Goal: Feedback & Contribution: Contribute content

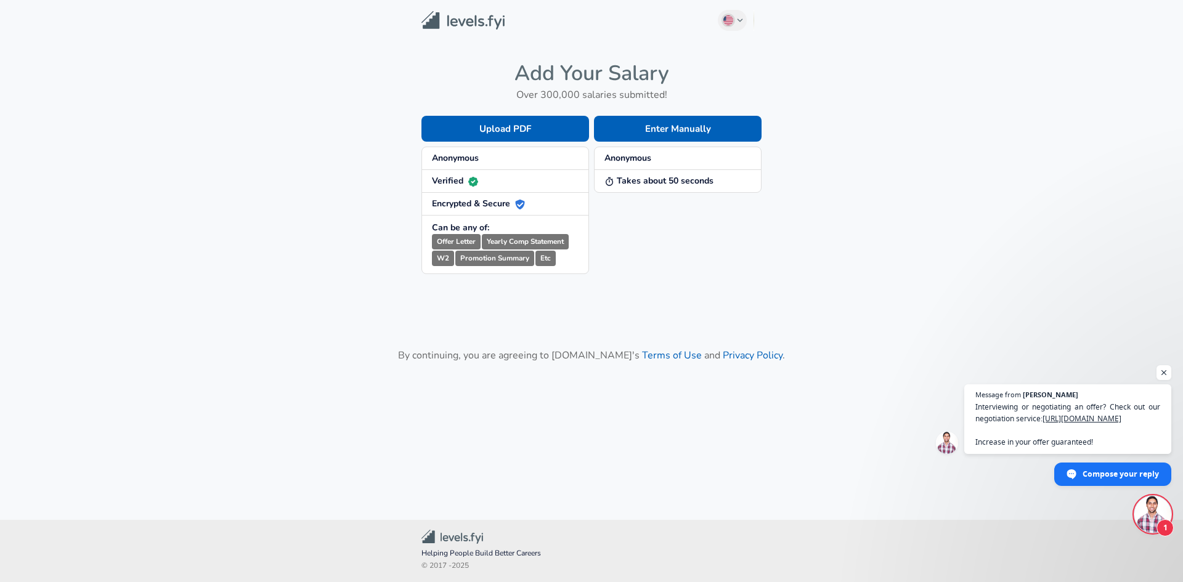
click at [649, 161] on strong "Anonymous" at bounding box center [627, 158] width 47 height 12
click at [673, 131] on button "Enter Manually" at bounding box center [678, 129] width 168 height 26
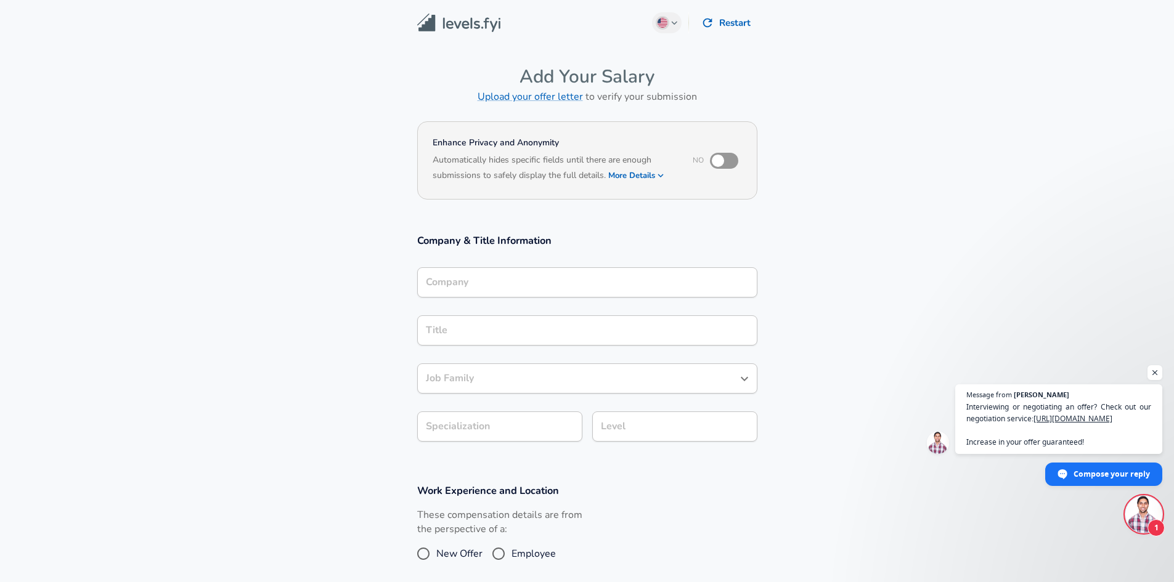
click at [524, 287] on div "Company" at bounding box center [587, 282] width 340 height 30
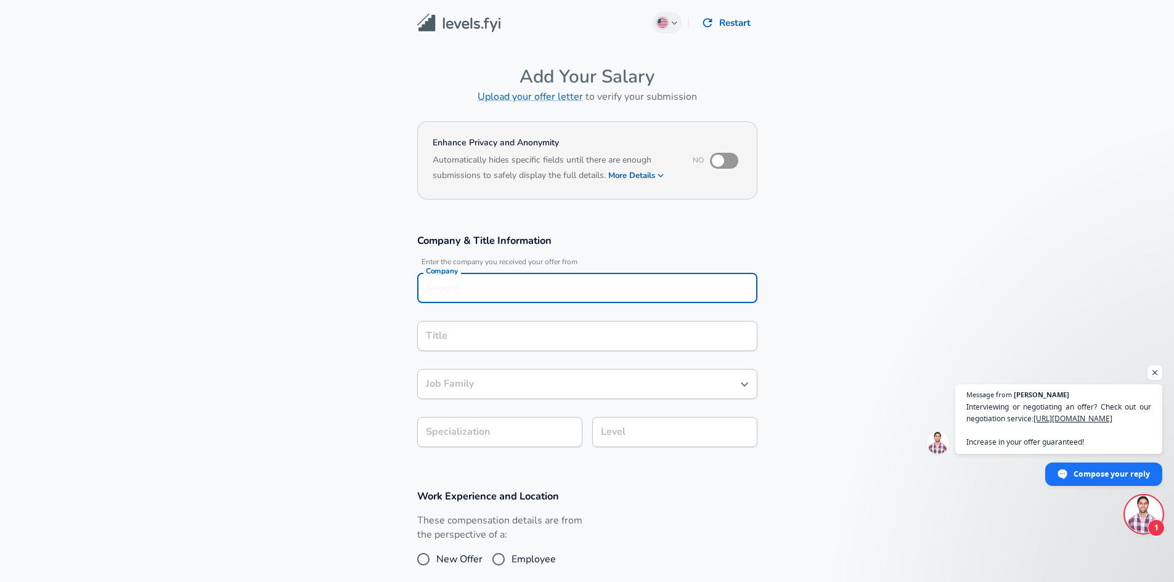
scroll to position [12, 0]
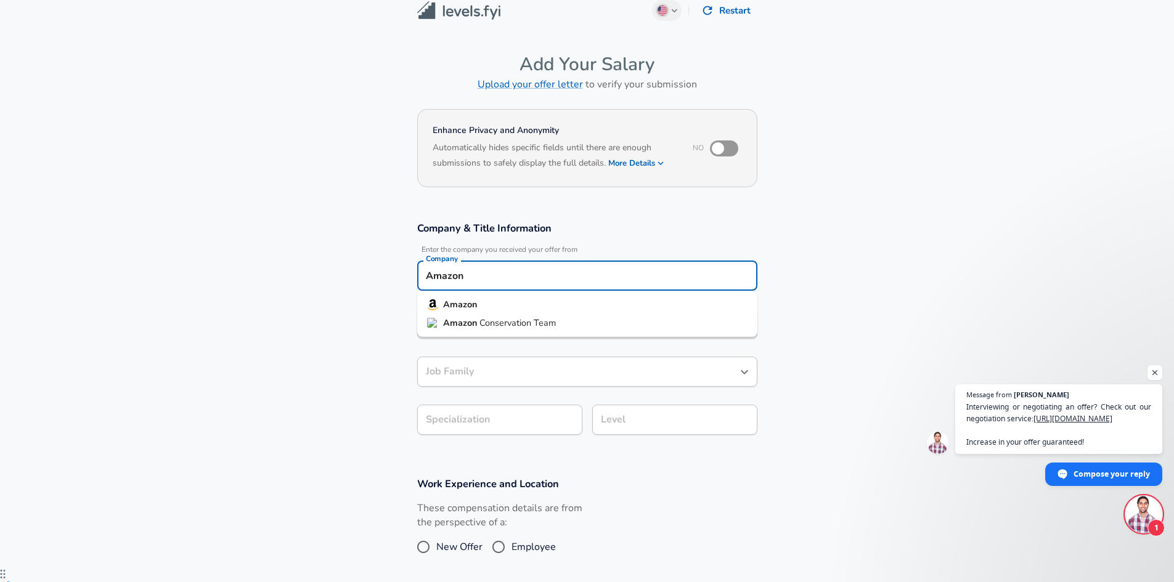
click at [471, 306] on strong "Amazon" at bounding box center [460, 304] width 34 height 12
type input "Amazon"
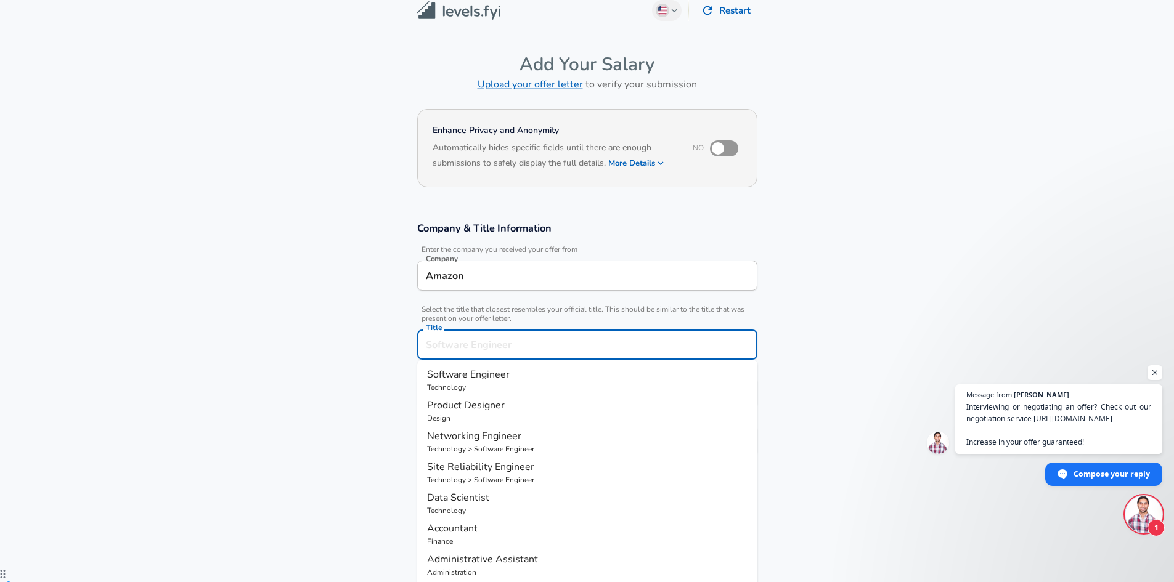
scroll to position [37, 0]
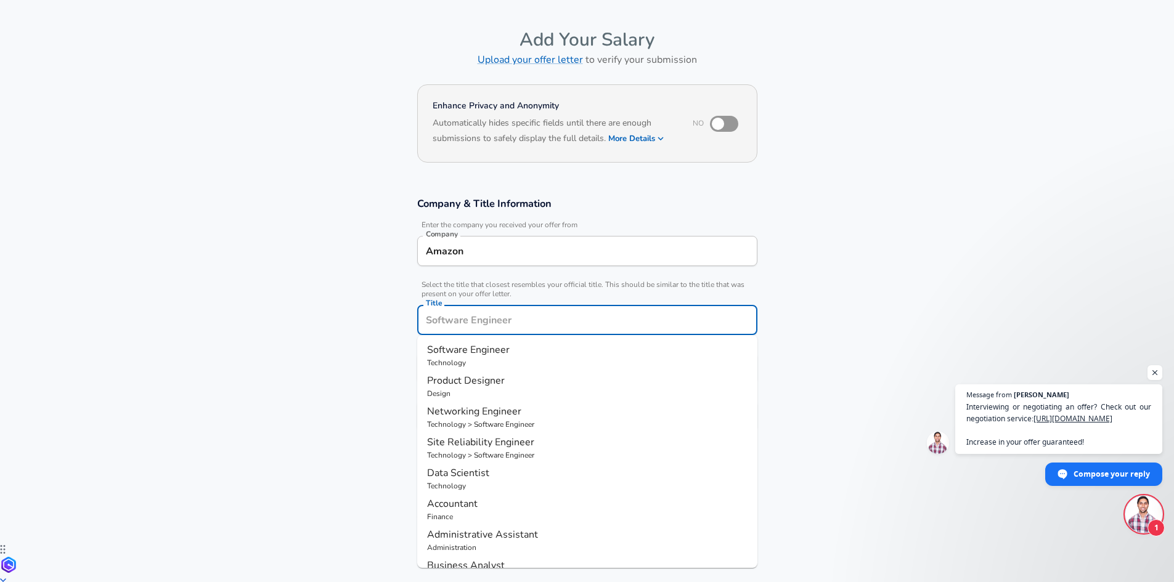
click at [506, 324] on input "Title" at bounding box center [587, 320] width 329 height 19
type input "S"
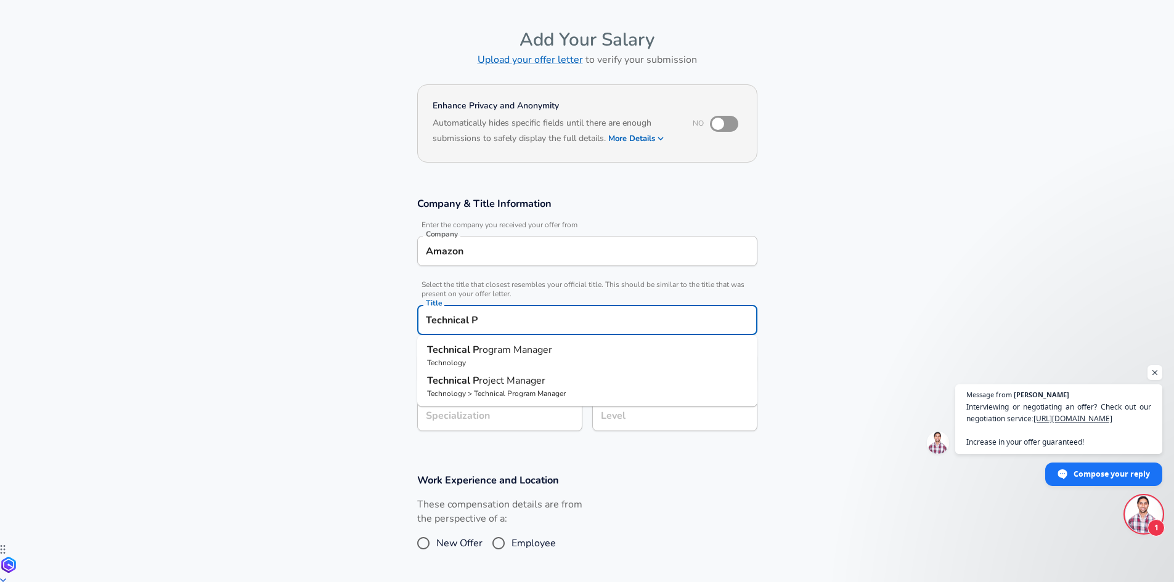
click at [508, 355] on span "rogram Manager" at bounding box center [515, 350] width 73 height 14
type input "Technical Program Manager"
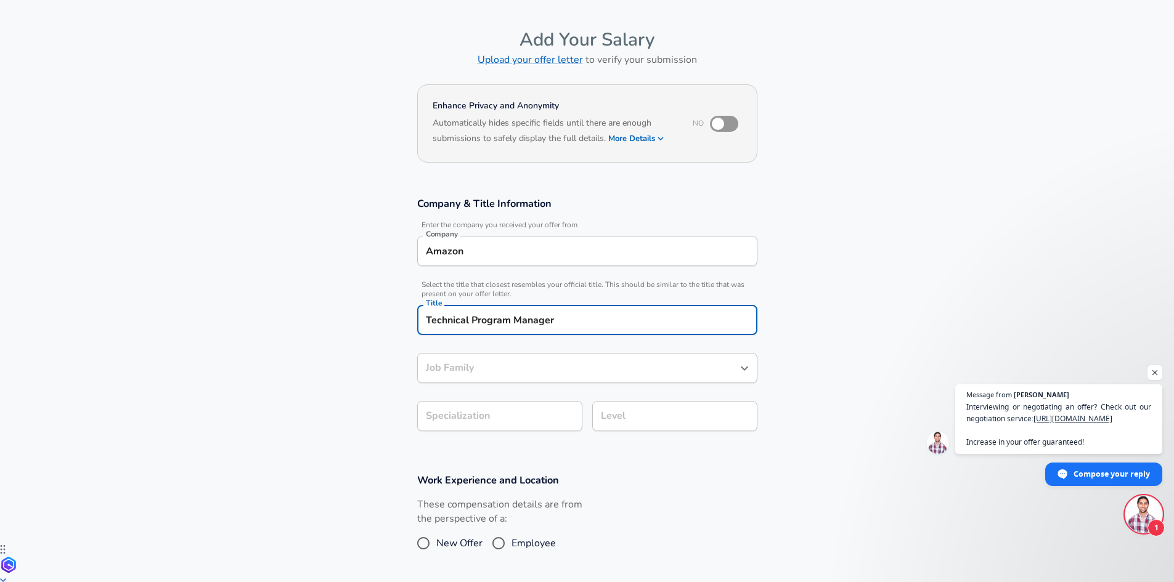
type input "Technical Program Manager"
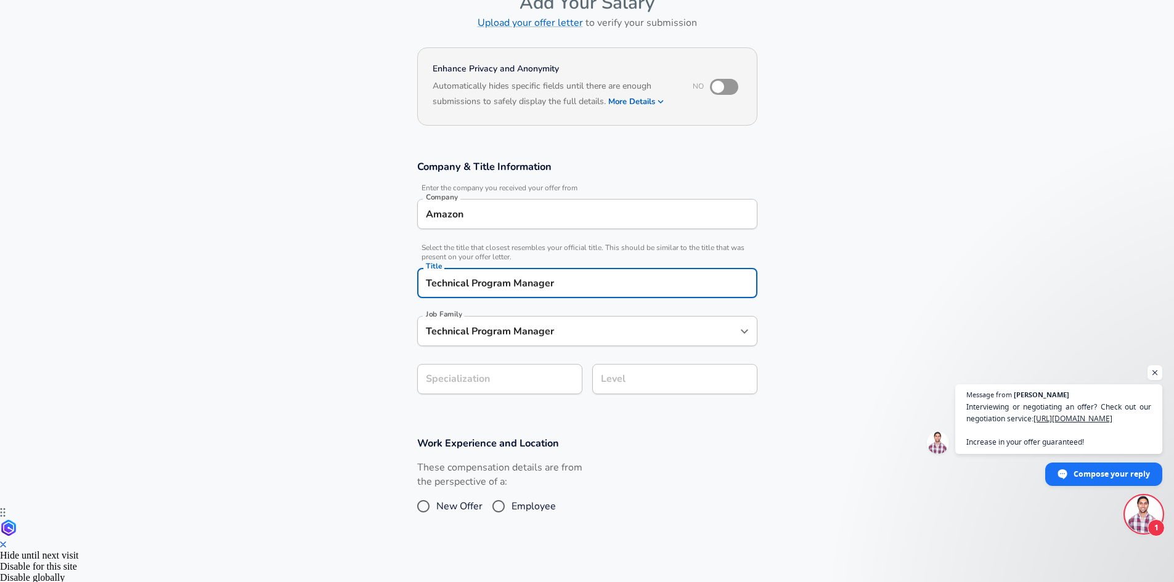
click at [492, 413] on section "Company & Title Information Enter the company you received your offer from Comp…" at bounding box center [587, 283] width 1174 height 277
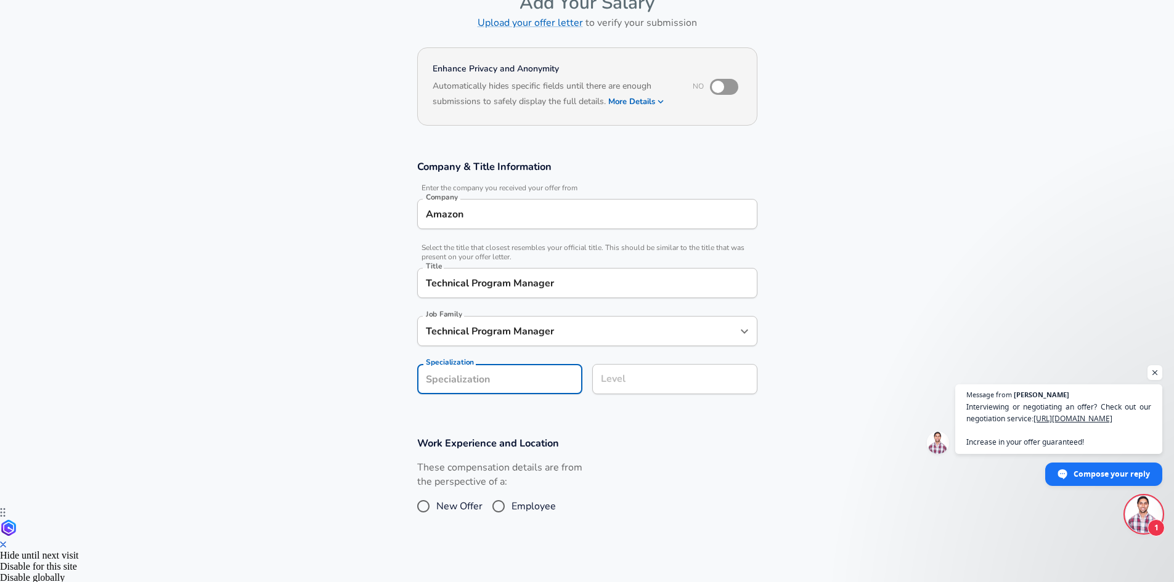
click at [643, 384] on input "Level" at bounding box center [675, 379] width 154 height 19
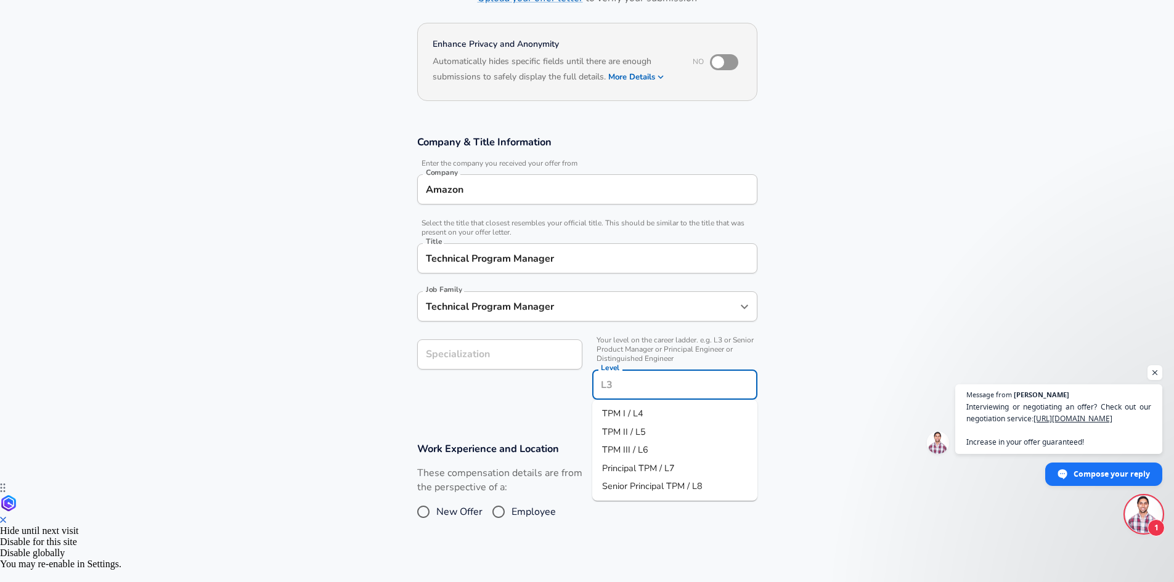
click at [649, 432] on li "TPM II / L5" at bounding box center [674, 432] width 165 height 18
type input "TPM II / L5"
click at [535, 362] on input "Specialization" at bounding box center [499, 355] width 165 height 30
click at [538, 413] on section "Company & Title Information Enter the company you received your offer from Comp…" at bounding box center [587, 274] width 1174 height 307
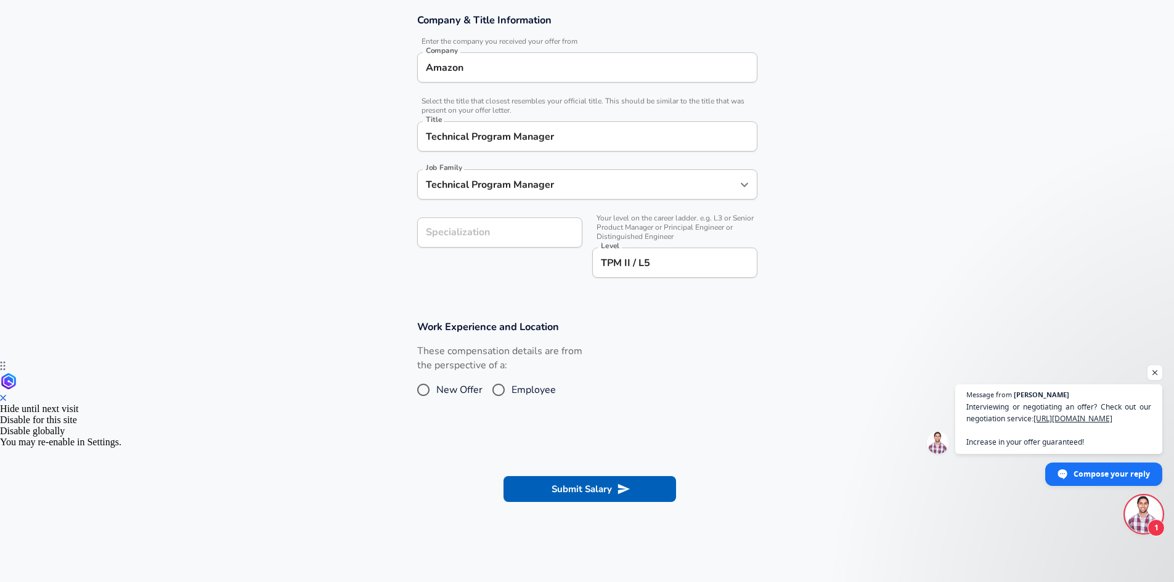
scroll to position [222, 0]
click at [494, 389] on input "Employee" at bounding box center [499, 389] width 26 height 20
radio input "true"
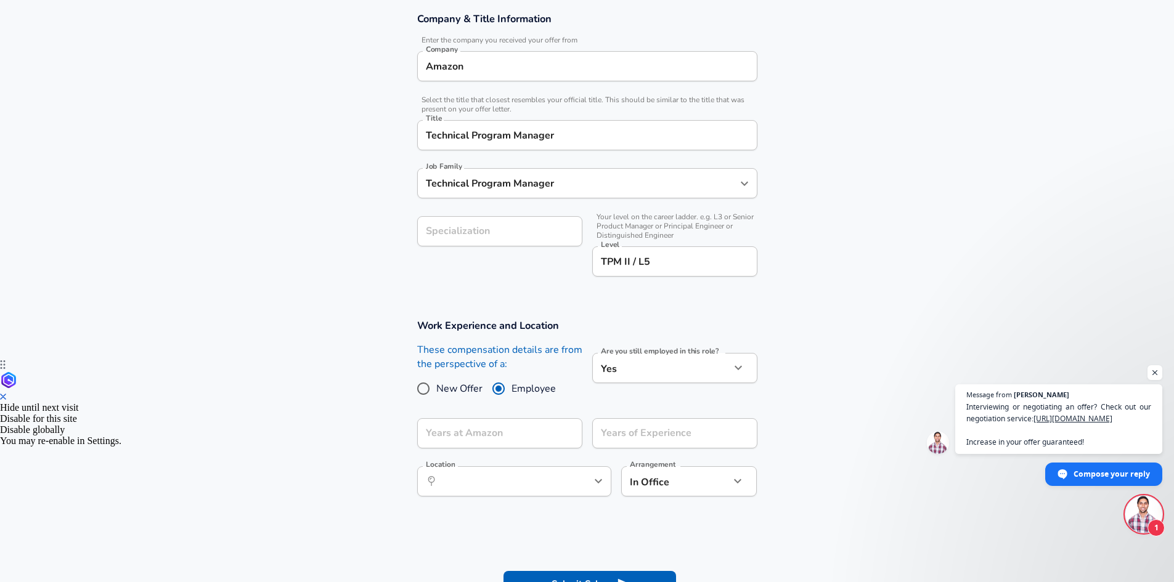
click at [704, 360] on body "English (US) Change Restart Add Your Salary Upload your offer letter to verify …" at bounding box center [587, 69] width 1174 height 582
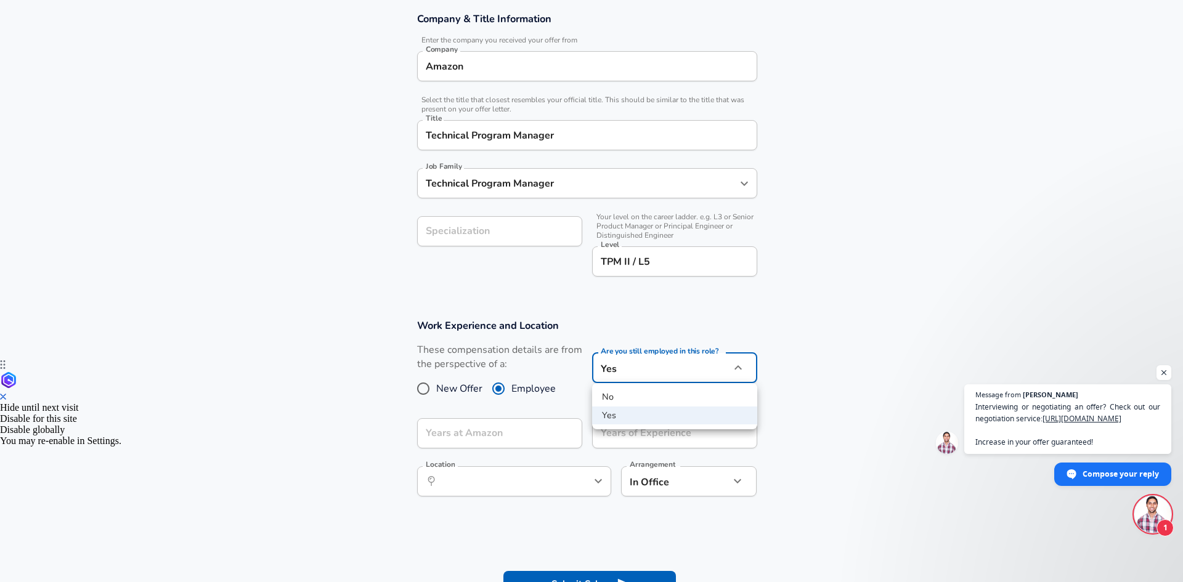
click at [704, 375] on div at bounding box center [591, 291] width 1183 height 582
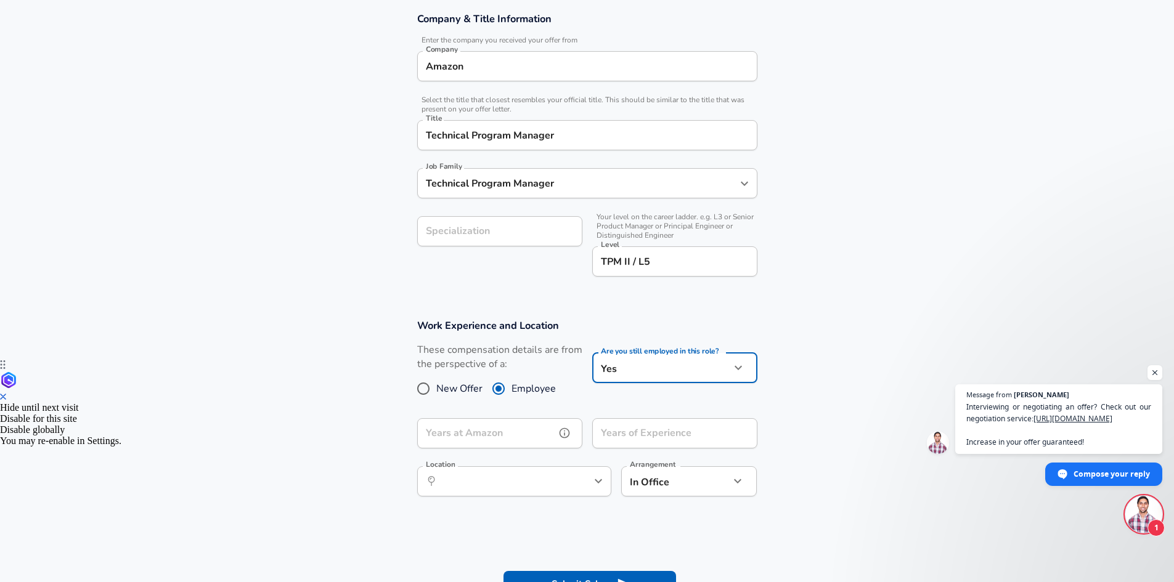
click at [543, 429] on input "Years at Amazon" at bounding box center [486, 433] width 138 height 30
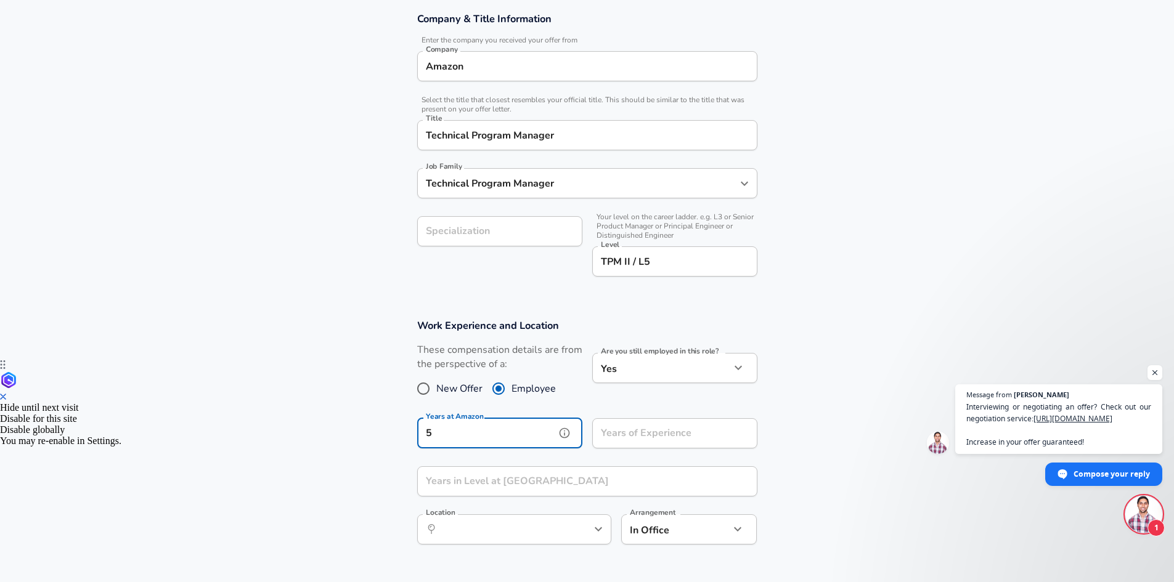
type input "5"
click at [675, 433] on div "Years of Experience Years of Experience" at bounding box center [674, 434] width 165 height 33
type input "20"
click at [593, 481] on input "Years in Level at [GEOGRAPHIC_DATA]" at bounding box center [573, 481] width 313 height 30
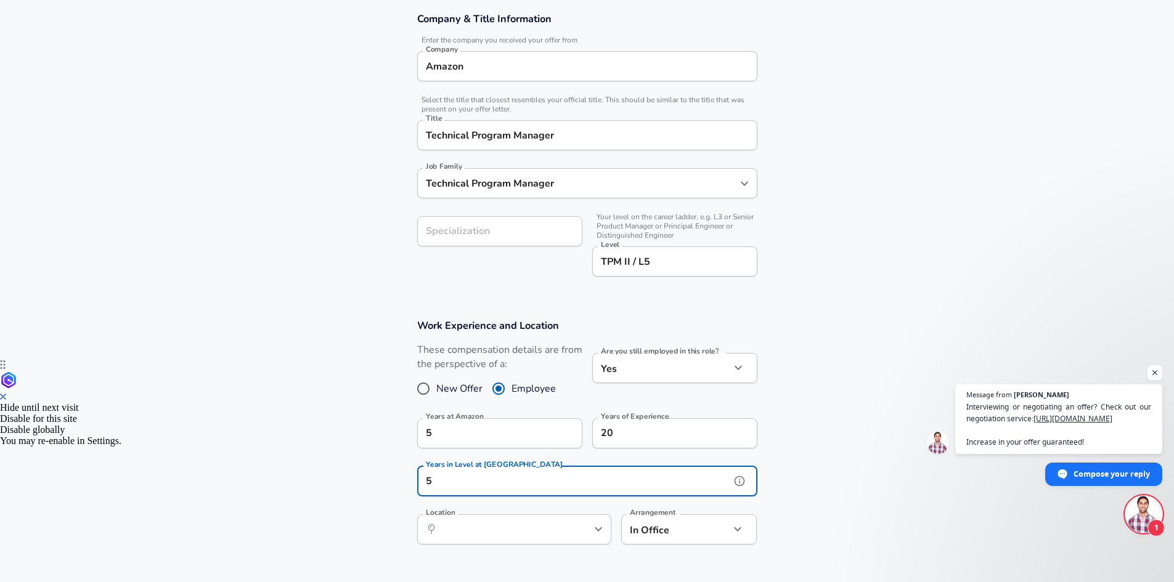
type input "5"
click at [527, 528] on input "Location" at bounding box center [500, 529] width 126 height 19
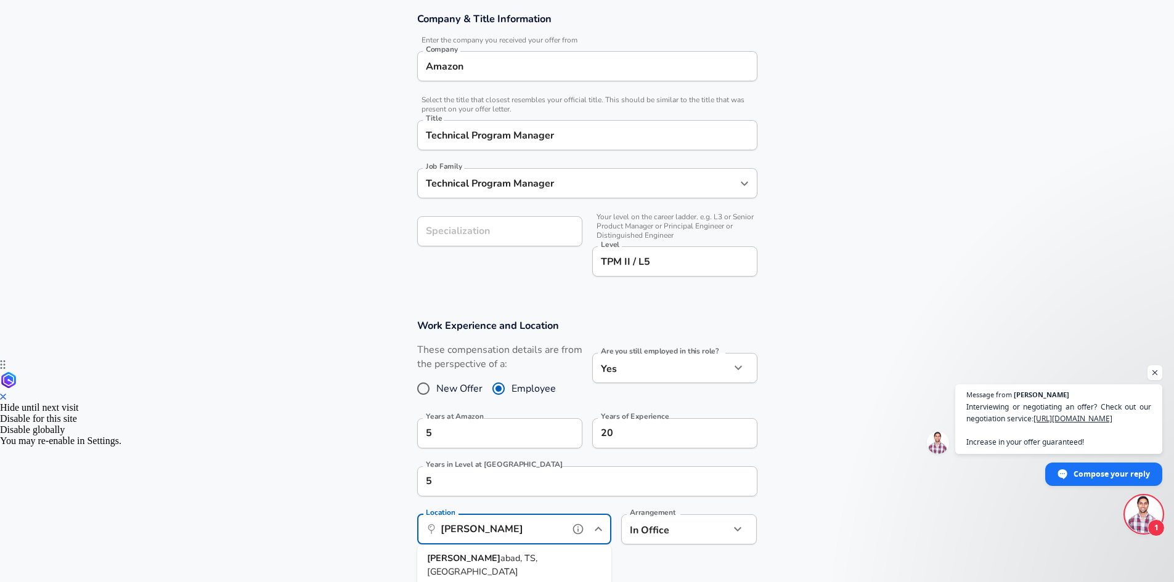
click at [511, 556] on li "Hyder abad, TS, India" at bounding box center [514, 565] width 194 height 31
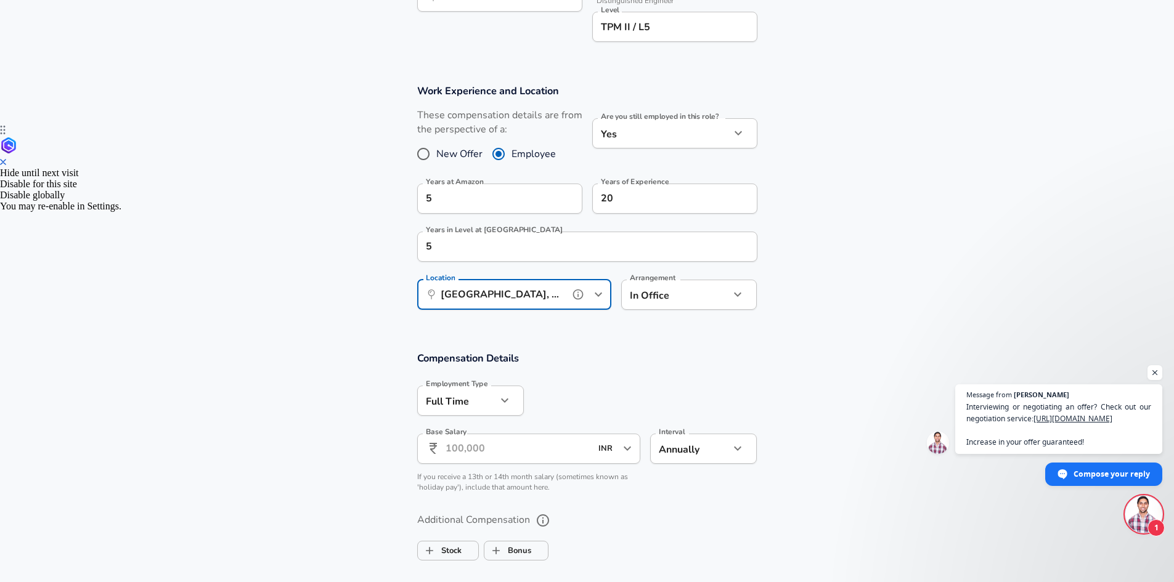
scroll to position [468, 0]
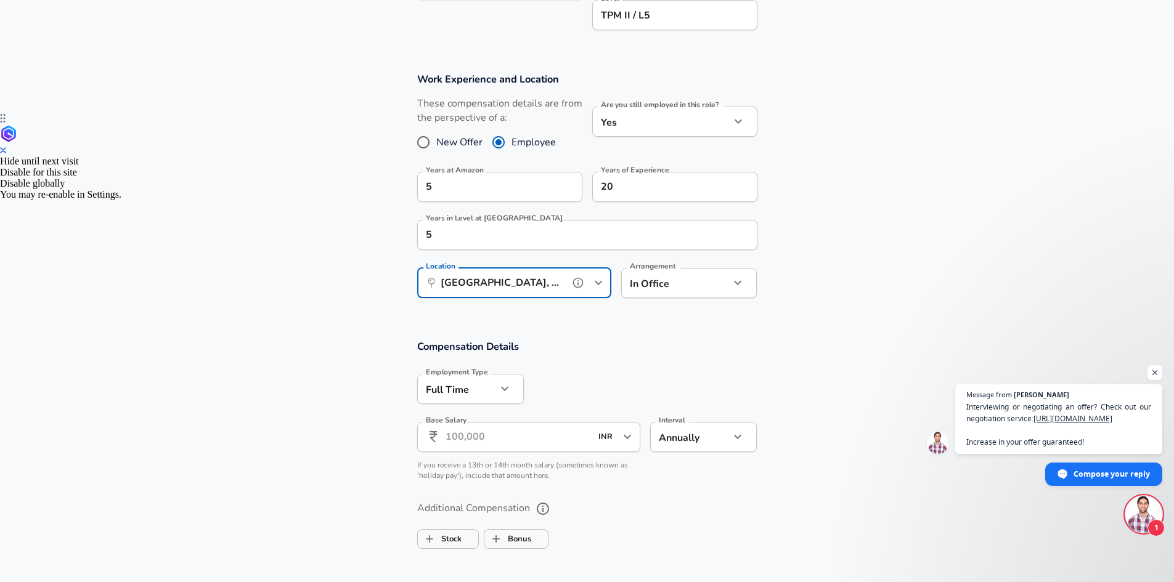
type input "[GEOGRAPHIC_DATA], [GEOGRAPHIC_DATA], [GEOGRAPHIC_DATA]"
click at [547, 444] on input "Base Salary" at bounding box center [518, 437] width 146 height 30
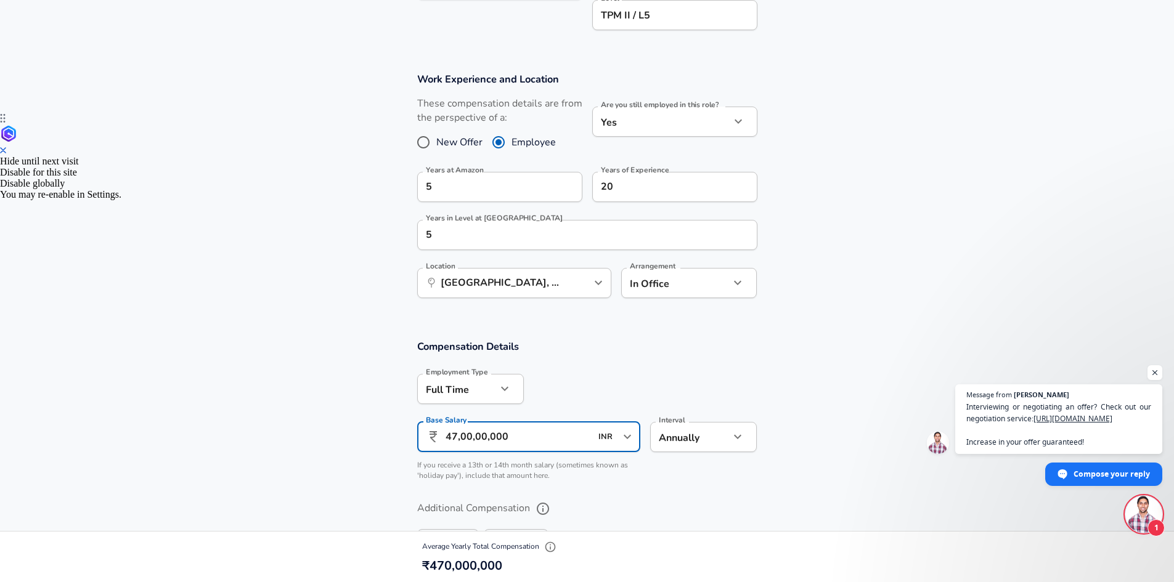
drag, startPoint x: 472, startPoint y: 434, endPoint x: 459, endPoint y: 434, distance: 13.0
click at [459, 434] on input "47,00,00,000" at bounding box center [518, 437] width 146 height 30
click at [710, 482] on div "Employment Type Full Time full_time Employment Type Base Salary ​ 47,00,00,000 …" at bounding box center [582, 426] width 350 height 124
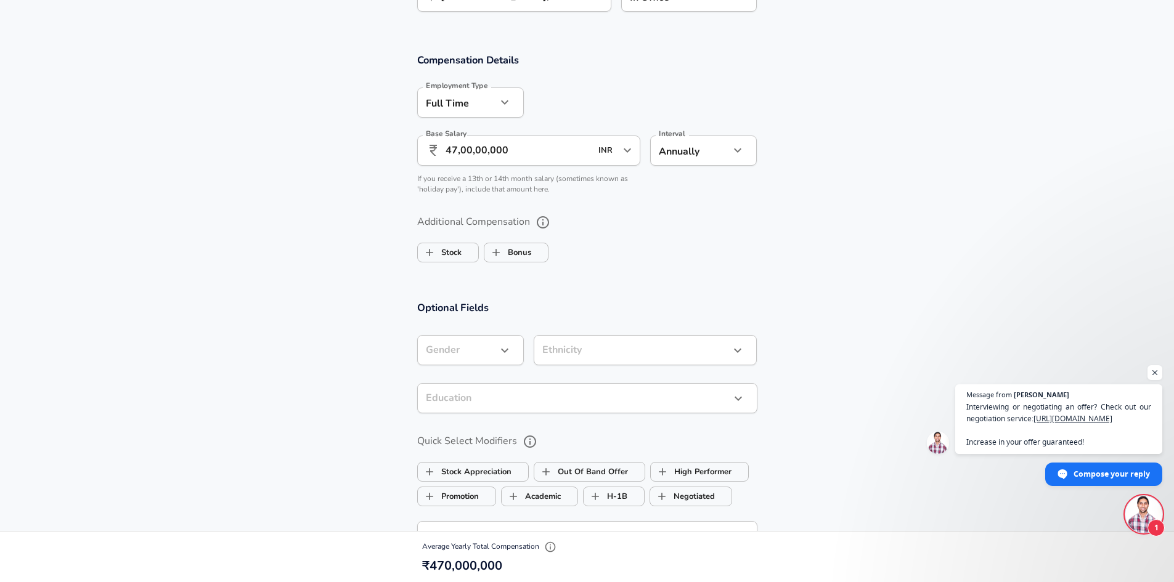
scroll to position [776, 0]
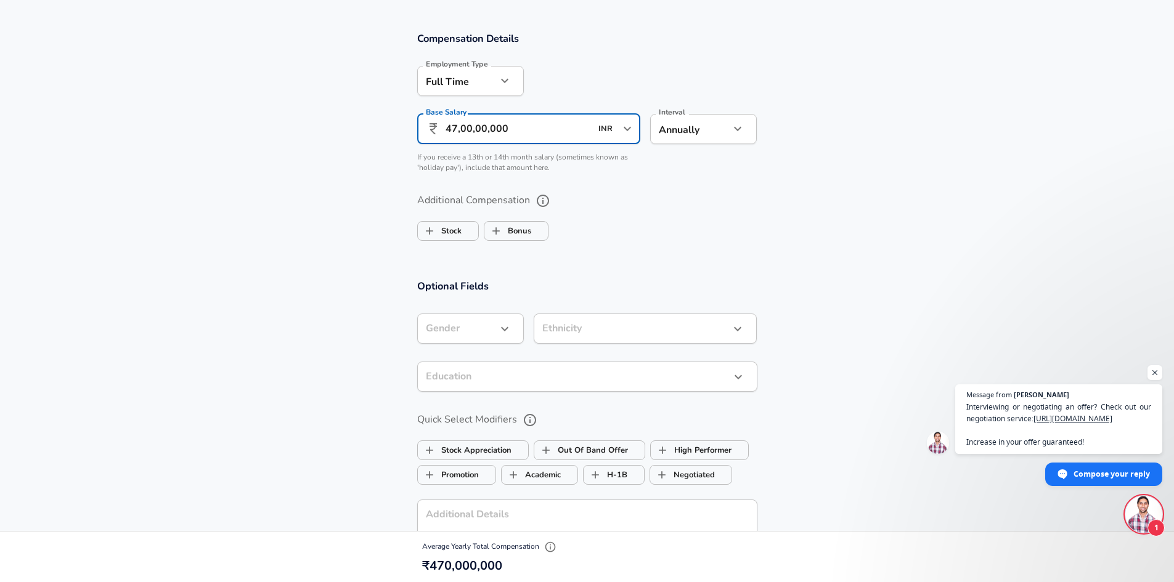
drag, startPoint x: 454, startPoint y: 129, endPoint x: 445, endPoint y: 129, distance: 9.2
click at [445, 129] on input "47,00,00,000" at bounding box center [518, 129] width 146 height 30
type input "51,00,00,000"
click at [427, 231] on input "Stock" at bounding box center [429, 230] width 23 height 23
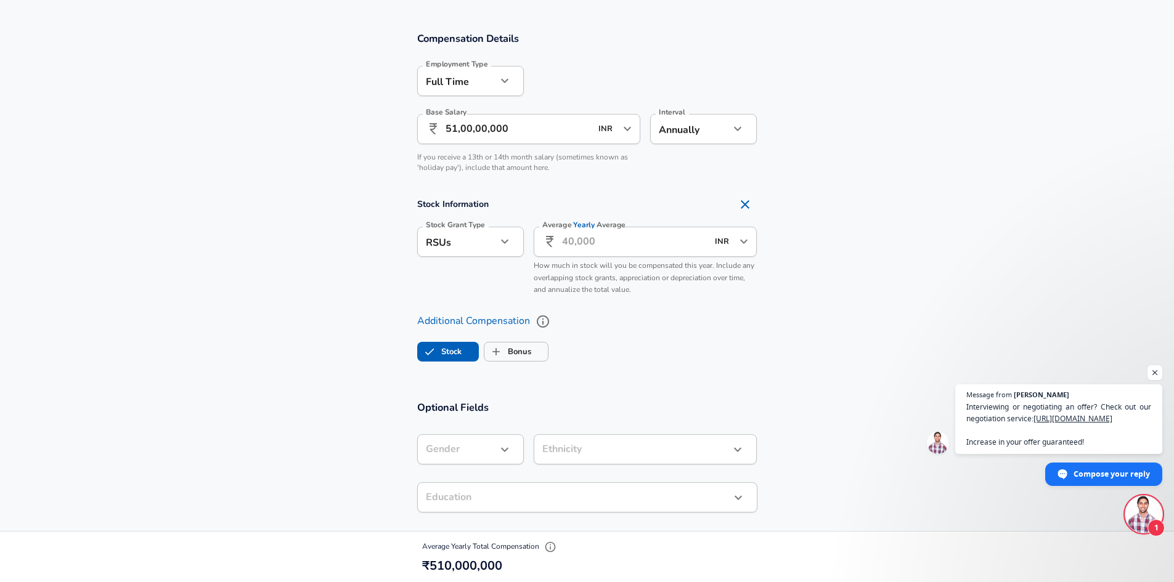
checkbox input "true"
click at [572, 244] on input "Average Yearly Average" at bounding box center [635, 242] width 146 height 30
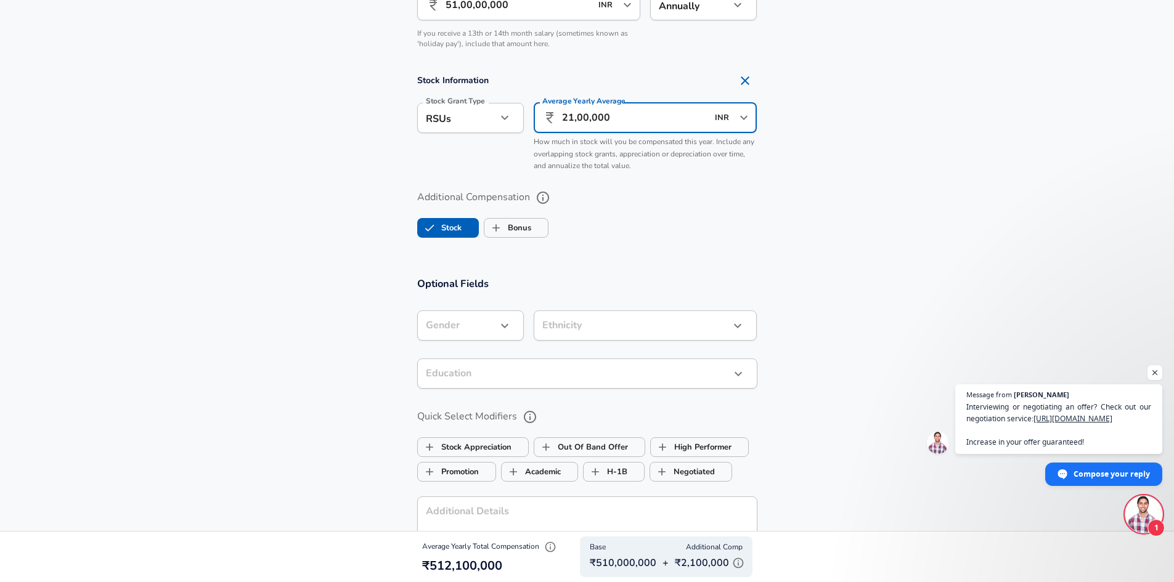
scroll to position [900, 0]
click at [581, 116] on input "21,00,000" at bounding box center [635, 119] width 146 height 30
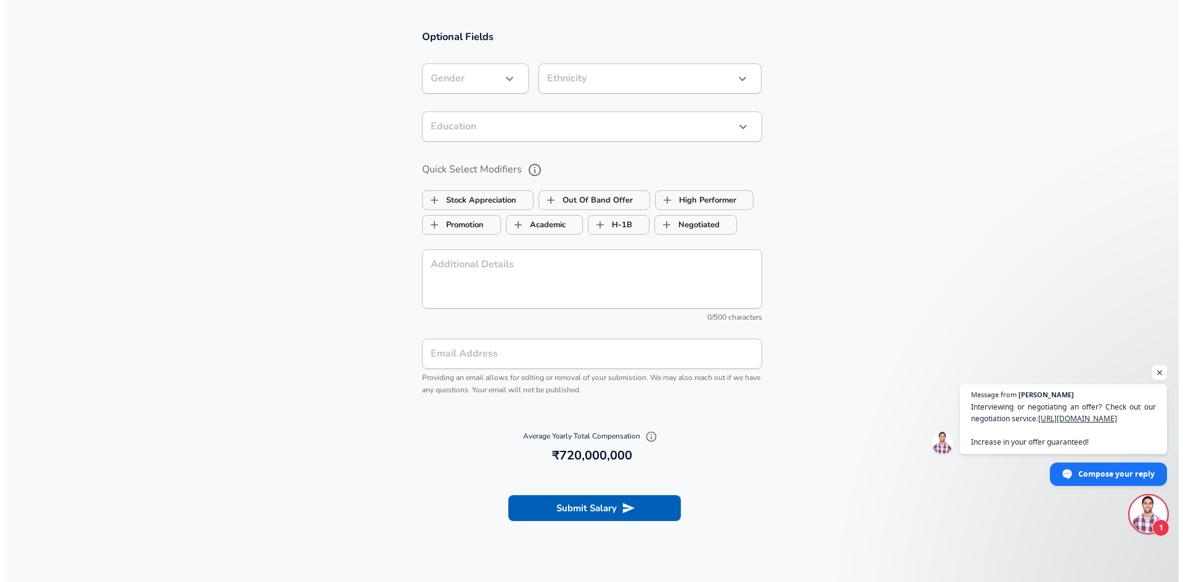
scroll to position [1208, 0]
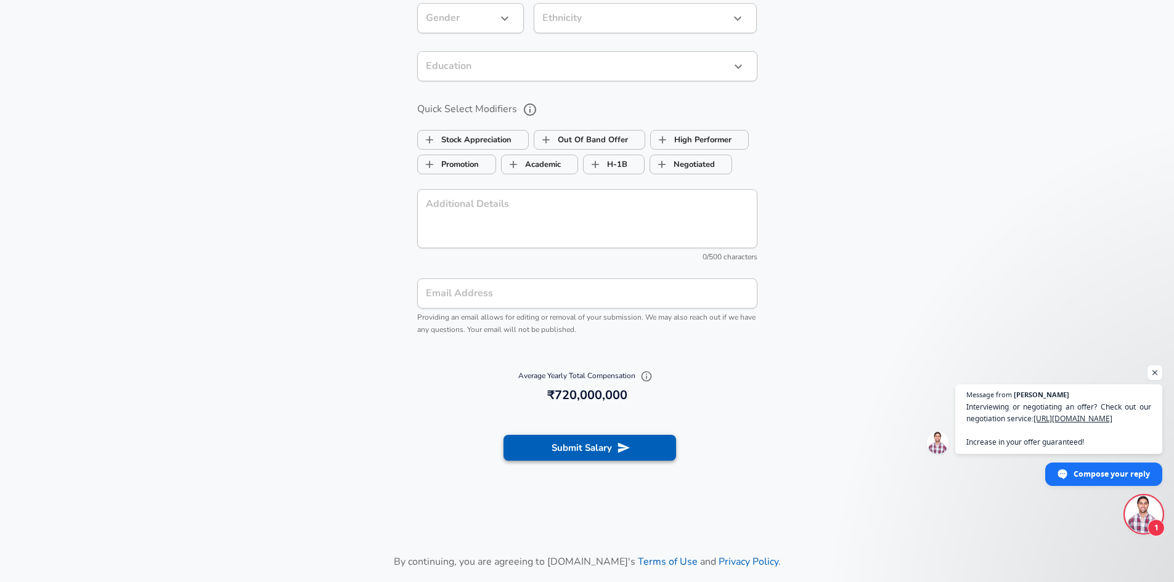
type input "21,00,00,000"
click at [632, 450] on button "Submit Salary" at bounding box center [589, 448] width 173 height 26
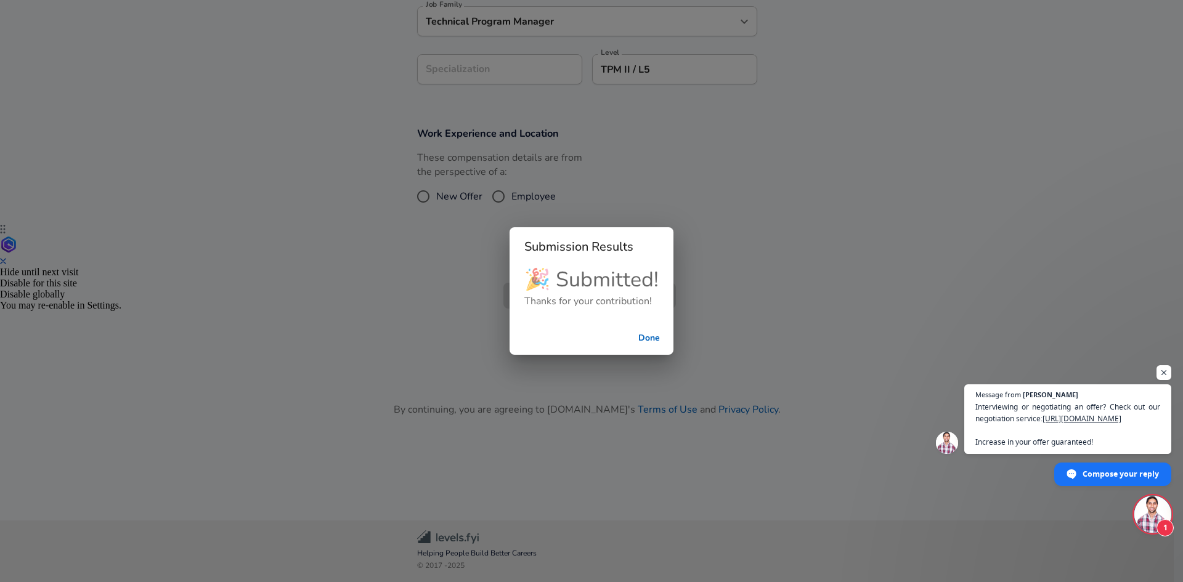
scroll to position [205, 0]
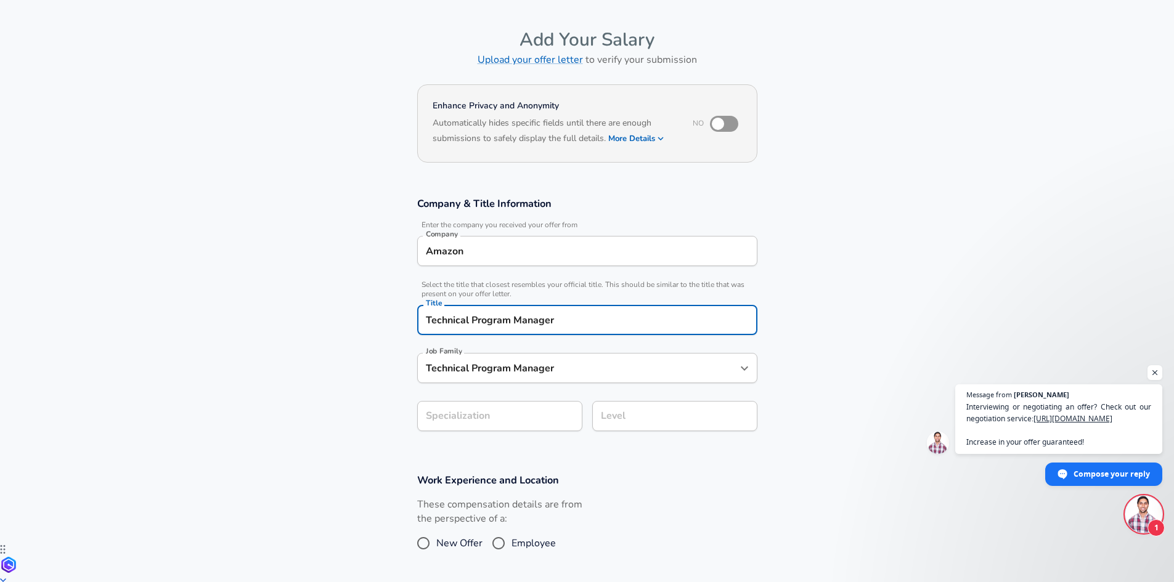
type input "Technical Program Manager"
click at [496, 371] on input "Technical Program Manager" at bounding box center [578, 368] width 311 height 19
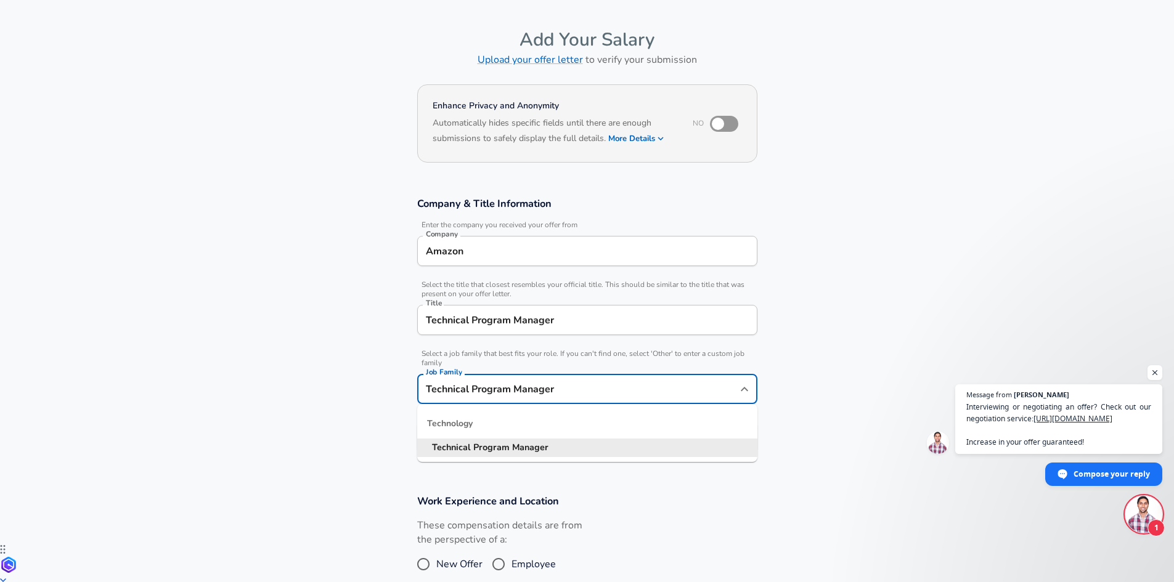
scroll to position [62, 0]
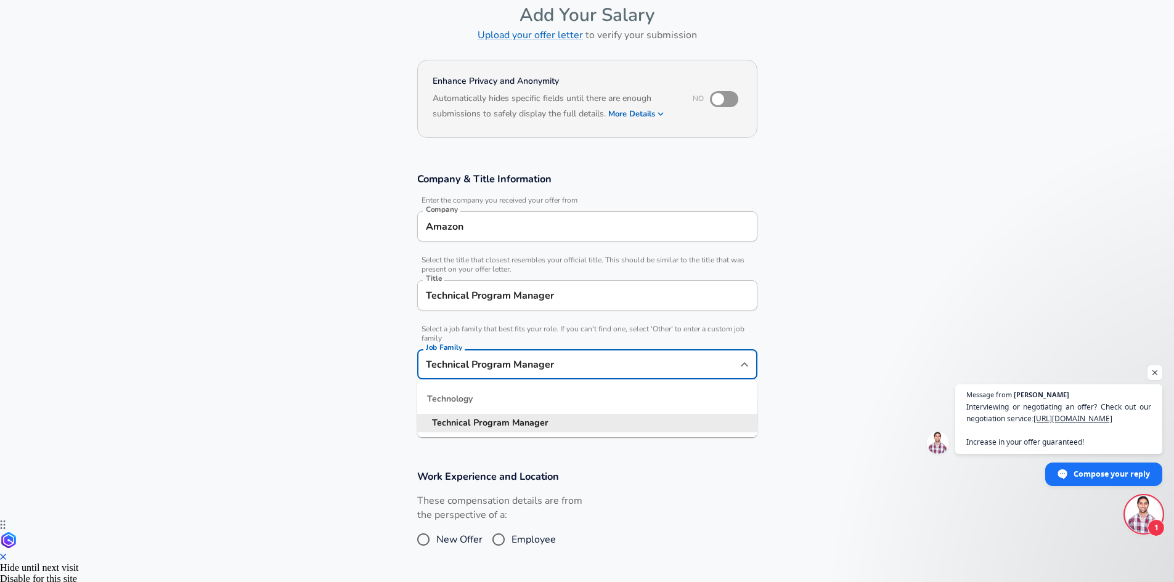
click at [910, 367] on section "Company & Title Information Enter the company you received your offer from Comp…" at bounding box center [587, 307] width 1174 height 298
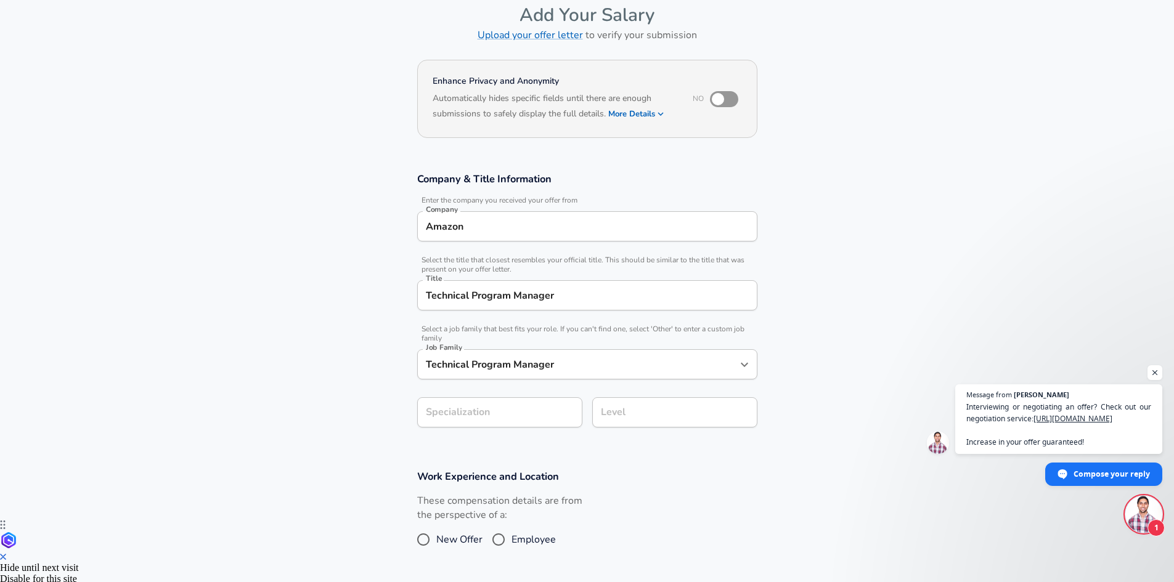
click at [676, 424] on div "Level" at bounding box center [674, 412] width 165 height 30
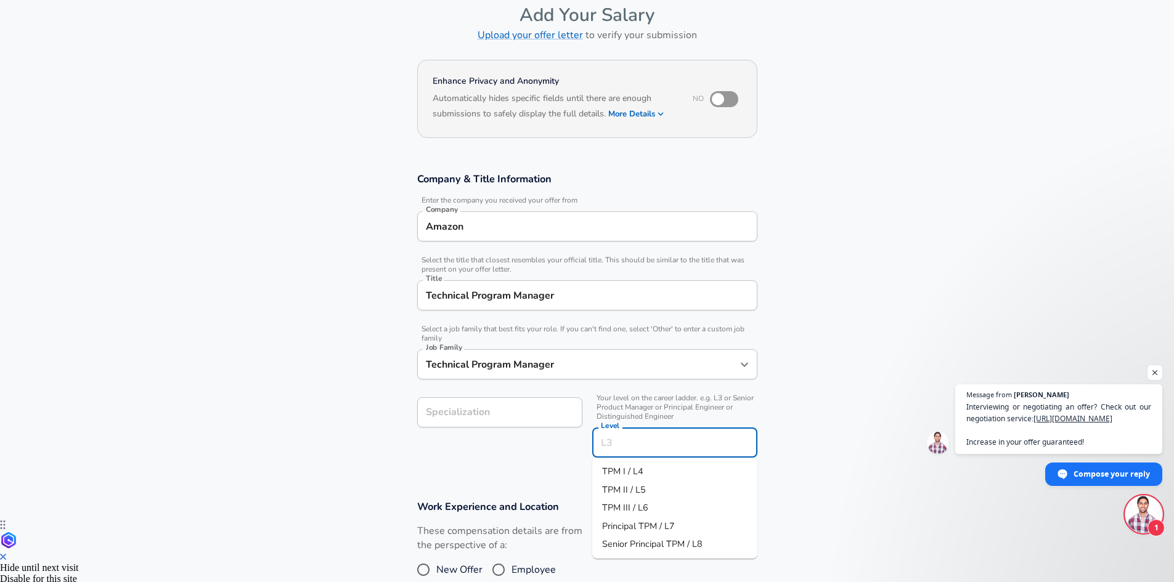
scroll to position [86, 0]
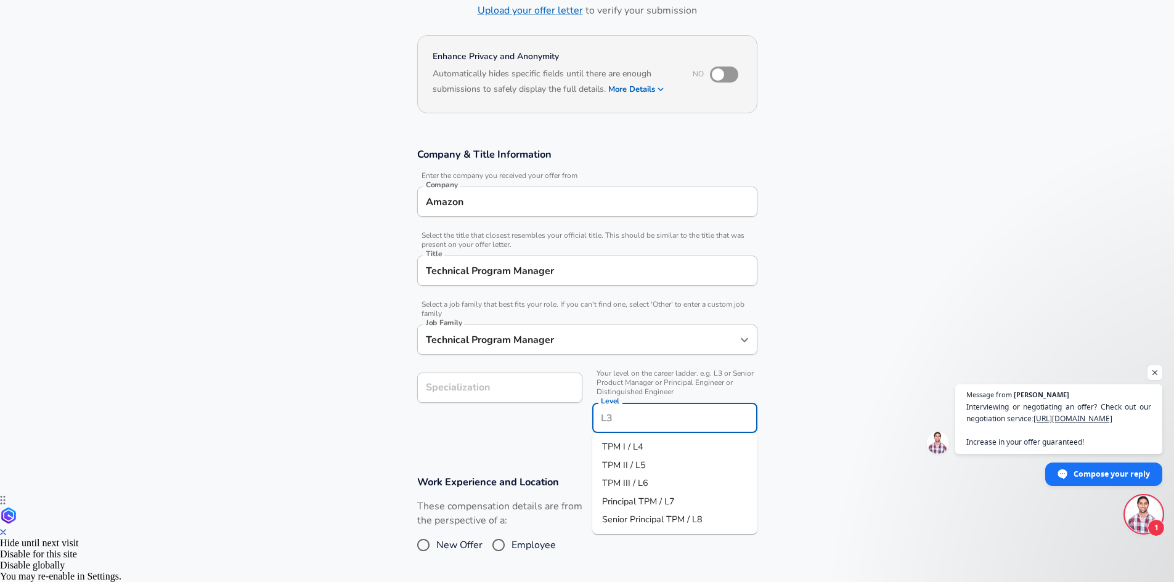
click at [659, 463] on li "TPM II / L5" at bounding box center [674, 466] width 165 height 18
type input "TPM II / L5"
click at [760, 436] on div "Company & Title Information Enter the company you received your offer from Comp…" at bounding box center [587, 294] width 370 height 295
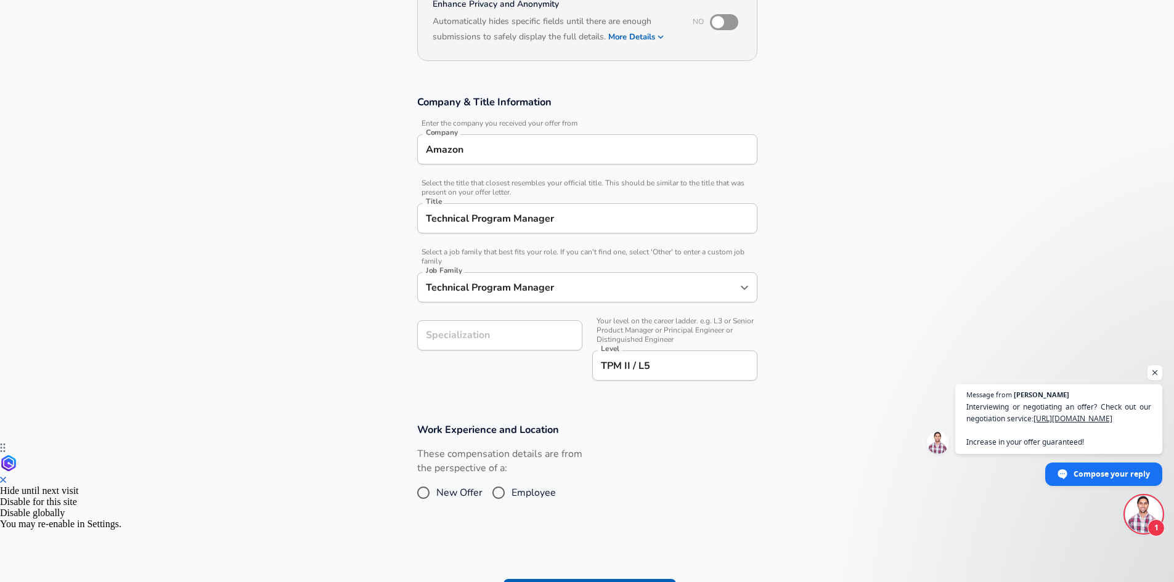
scroll to position [210, 0]
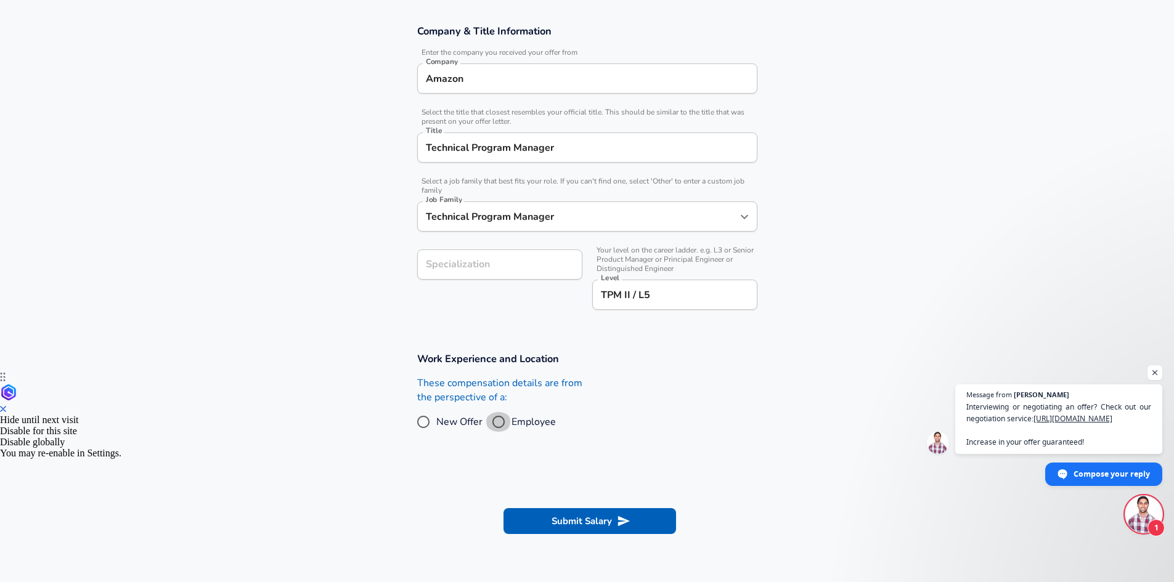
click at [499, 421] on input "Employee" at bounding box center [499, 422] width 26 height 20
radio input "true"
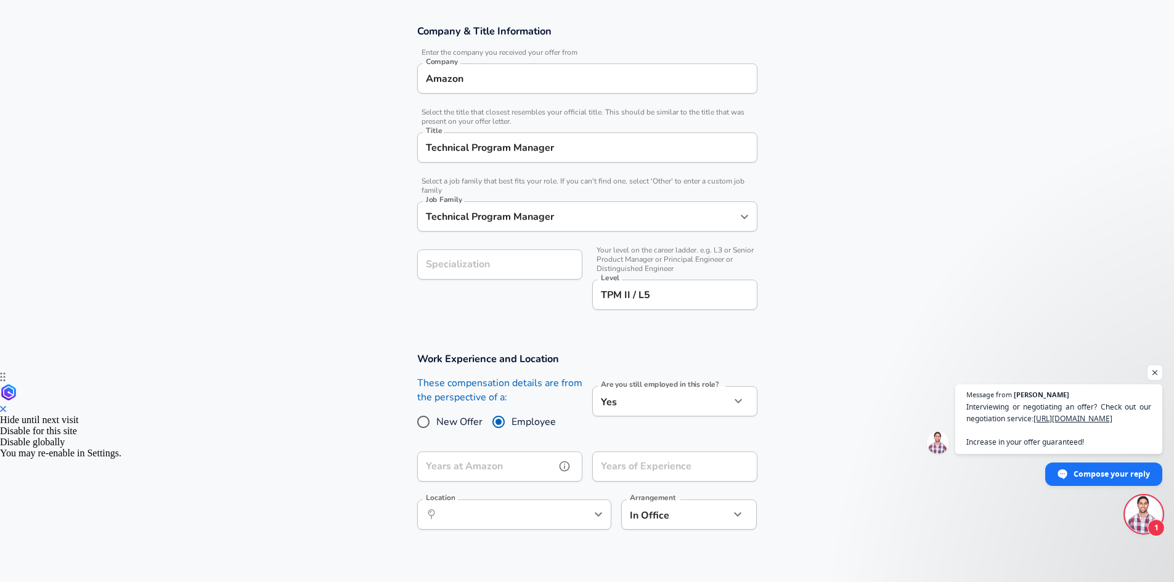
click at [537, 477] on input "Years at Amazon" at bounding box center [486, 467] width 138 height 30
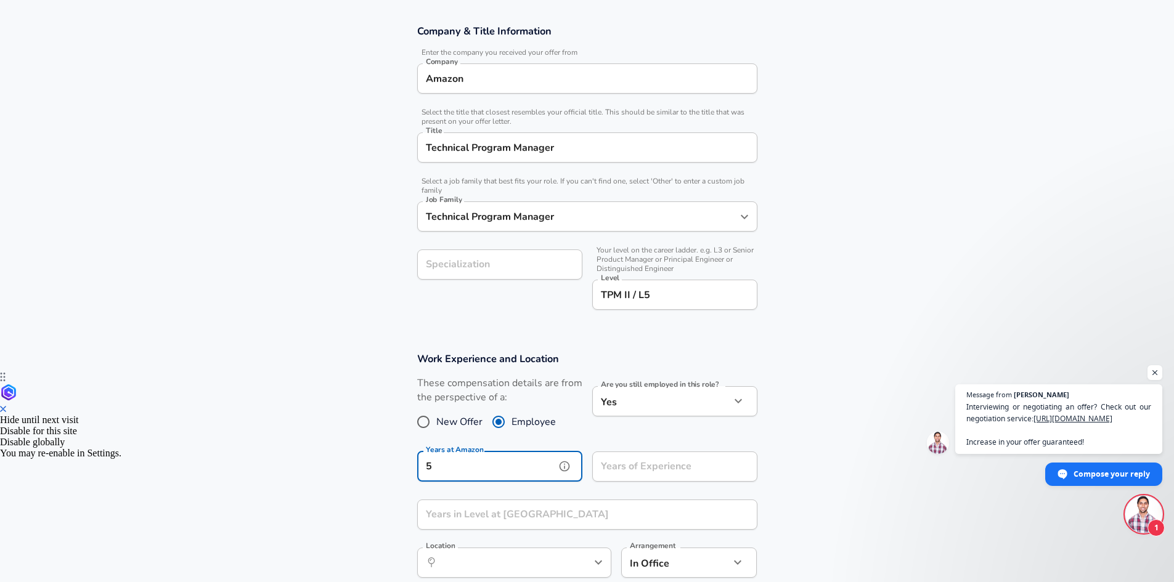
type input "5"
click at [629, 471] on input "Years of Experience" at bounding box center [661, 467] width 138 height 30
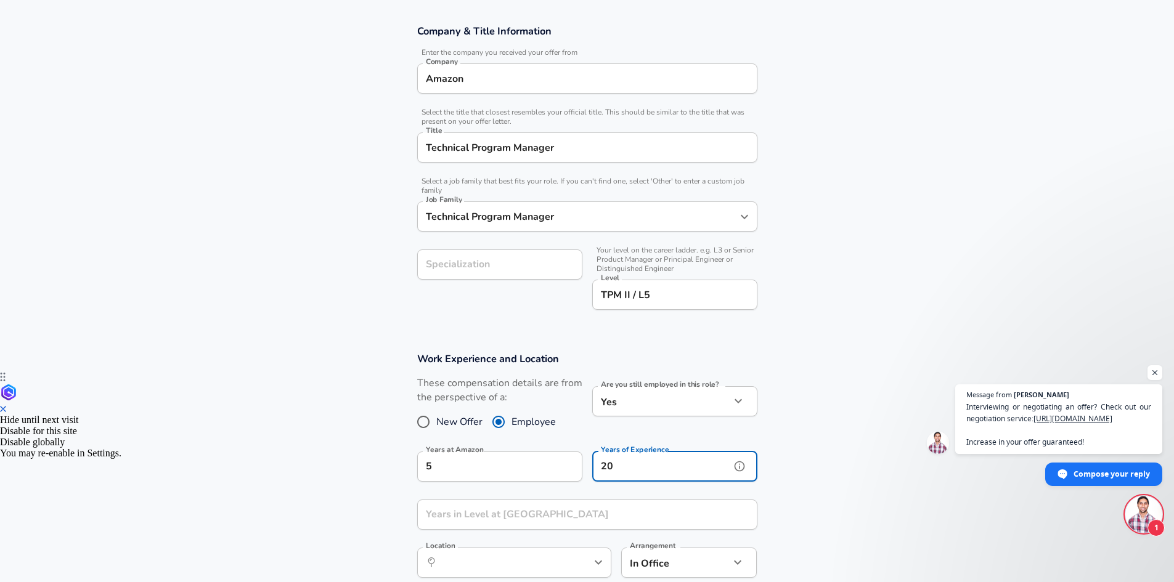
type input "20"
click at [535, 519] on input "Years in Level at [GEOGRAPHIC_DATA]" at bounding box center [573, 515] width 313 height 30
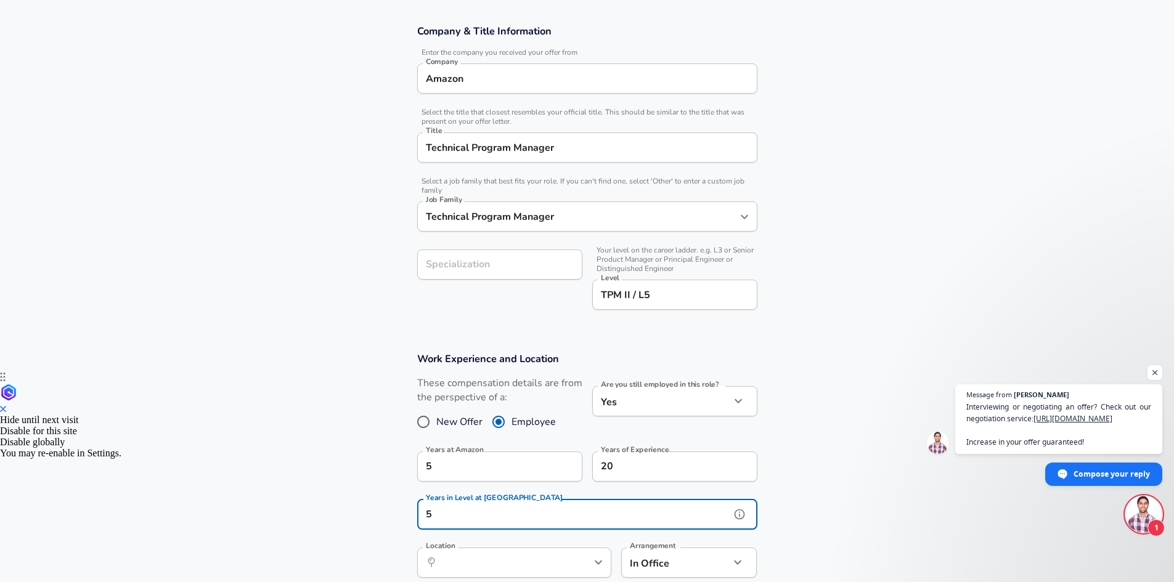
type input "5"
click at [750, 456] on div "20 Years of Experience" at bounding box center [674, 467] width 165 height 30
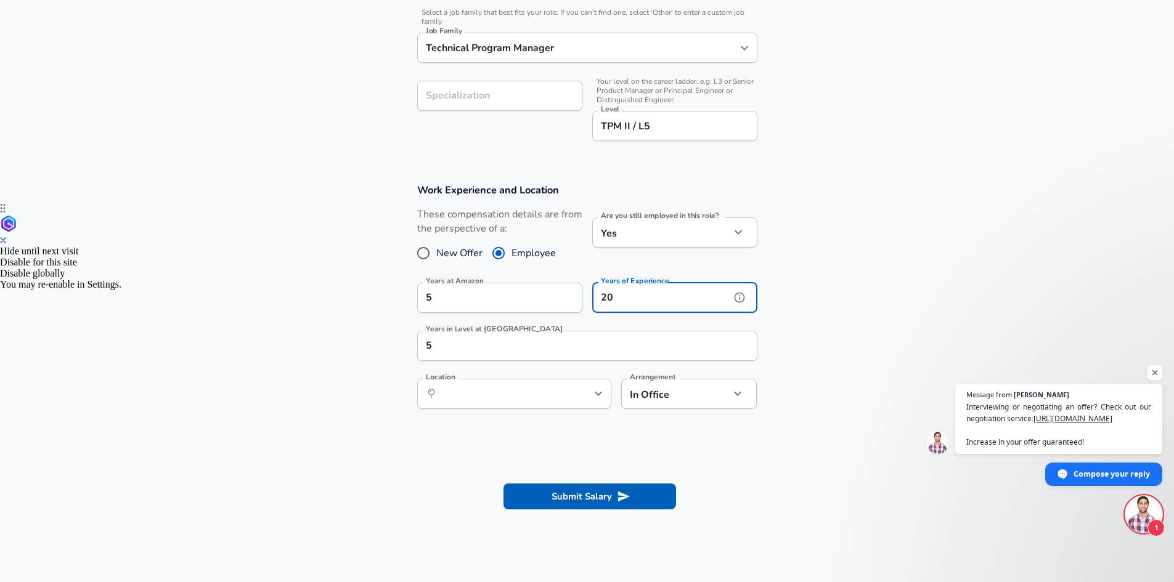
scroll to position [394, 0]
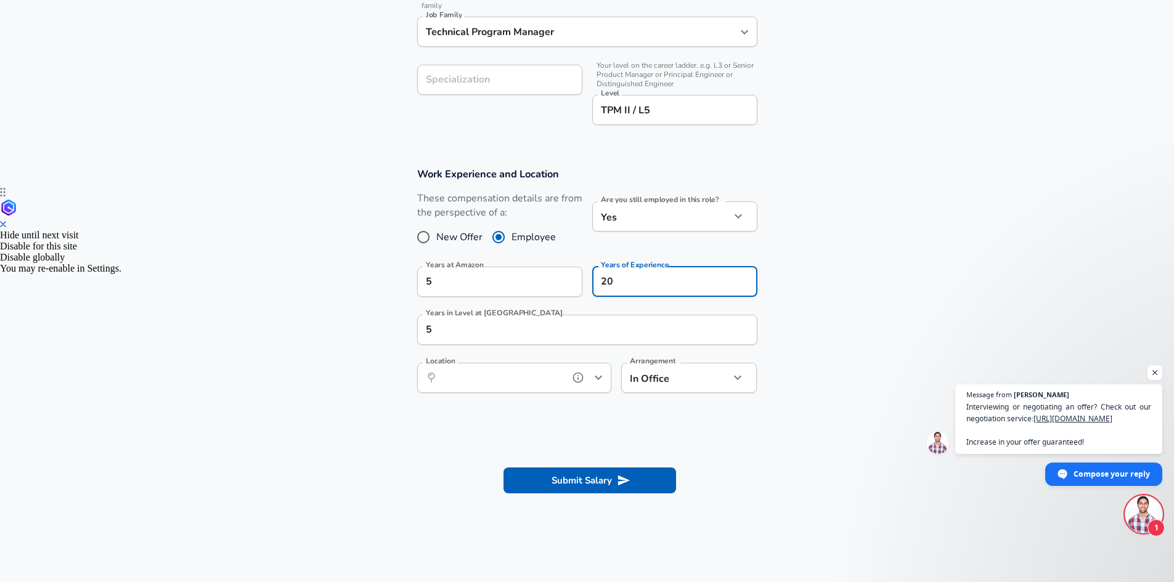
click at [515, 378] on input "Location" at bounding box center [500, 377] width 126 height 19
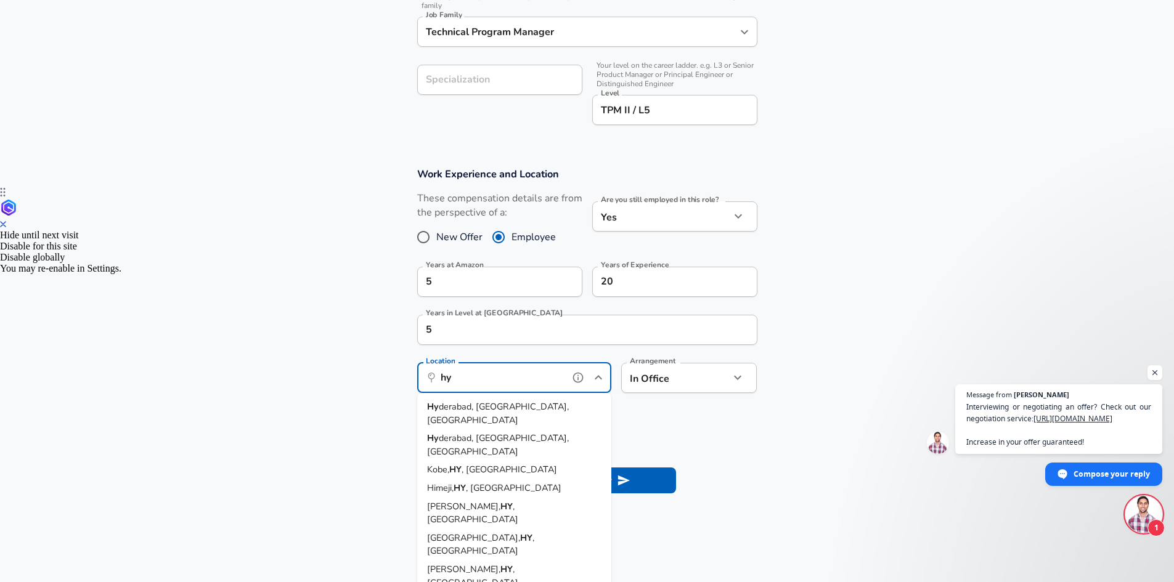
drag, startPoint x: 494, startPoint y: 407, endPoint x: 561, endPoint y: 406, distance: 67.8
click at [494, 407] on span "derabad, [GEOGRAPHIC_DATA], [GEOGRAPHIC_DATA]" at bounding box center [498, 414] width 142 height 26
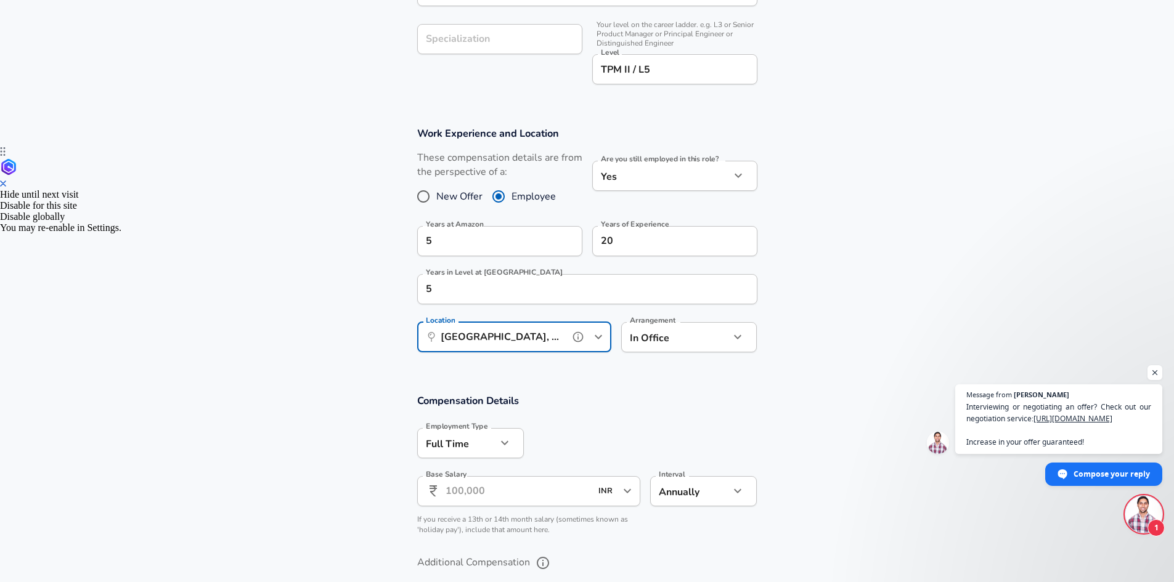
scroll to position [518, 0]
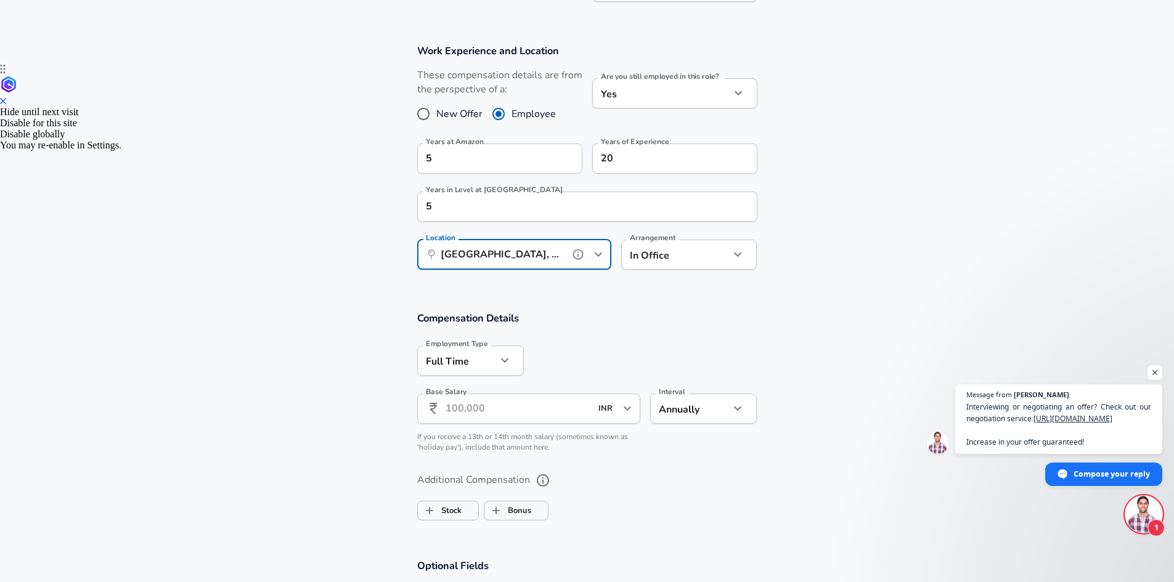
type input "[GEOGRAPHIC_DATA], [GEOGRAPHIC_DATA], [GEOGRAPHIC_DATA]"
click at [524, 414] on input "Base Salary" at bounding box center [518, 409] width 146 height 30
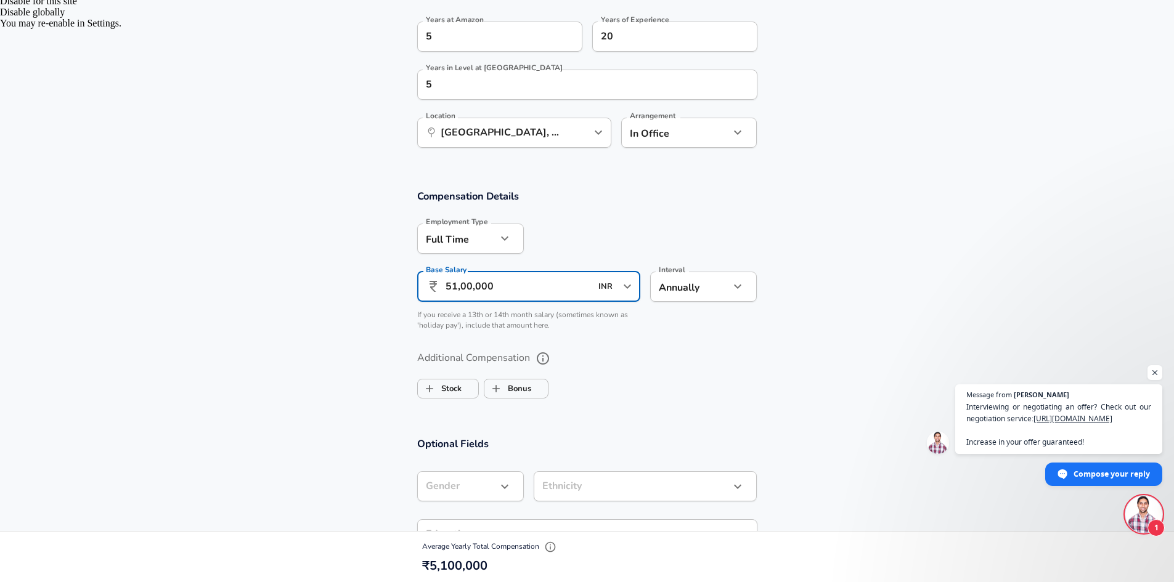
scroll to position [641, 0]
type input "51,00,000"
click at [429, 384] on input "Stock" at bounding box center [429, 387] width 23 height 23
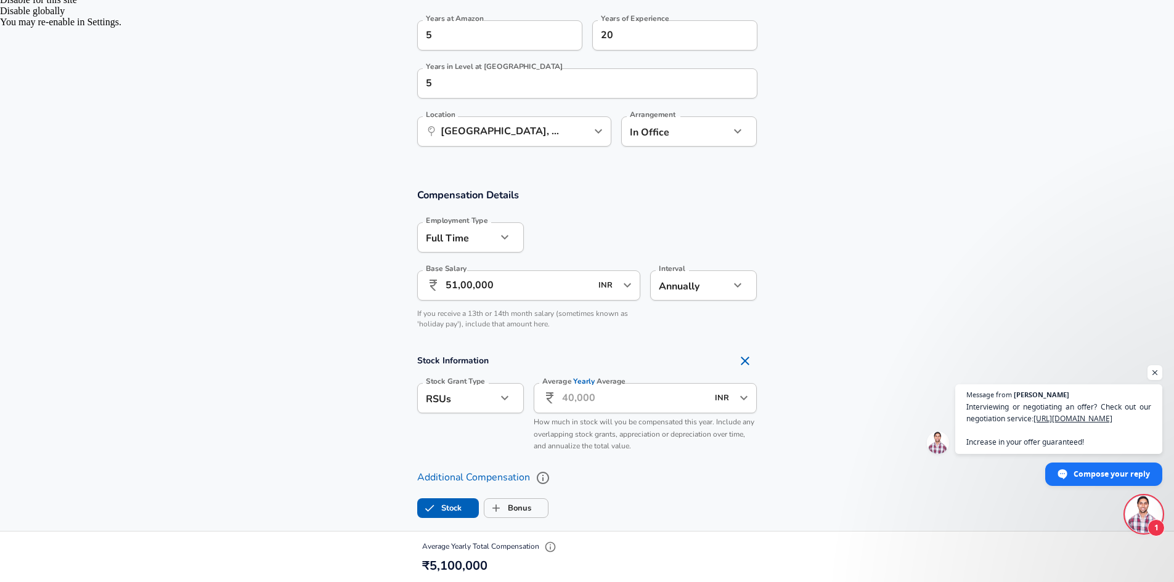
checkbox input "true"
click at [622, 402] on input "Average Yearly Average" at bounding box center [635, 398] width 146 height 30
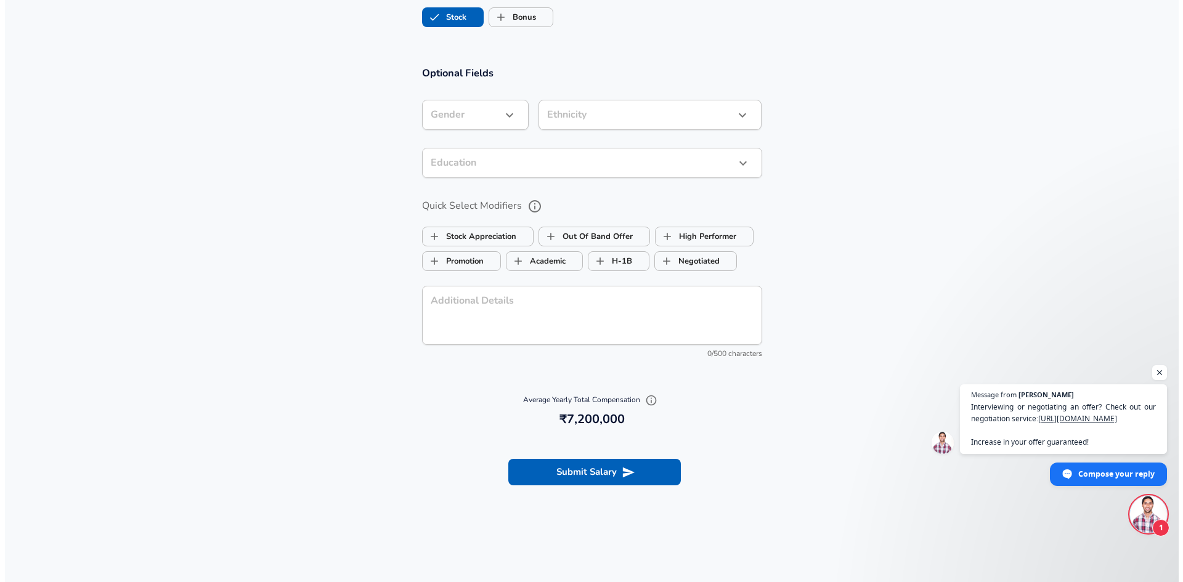
scroll to position [1195, 0]
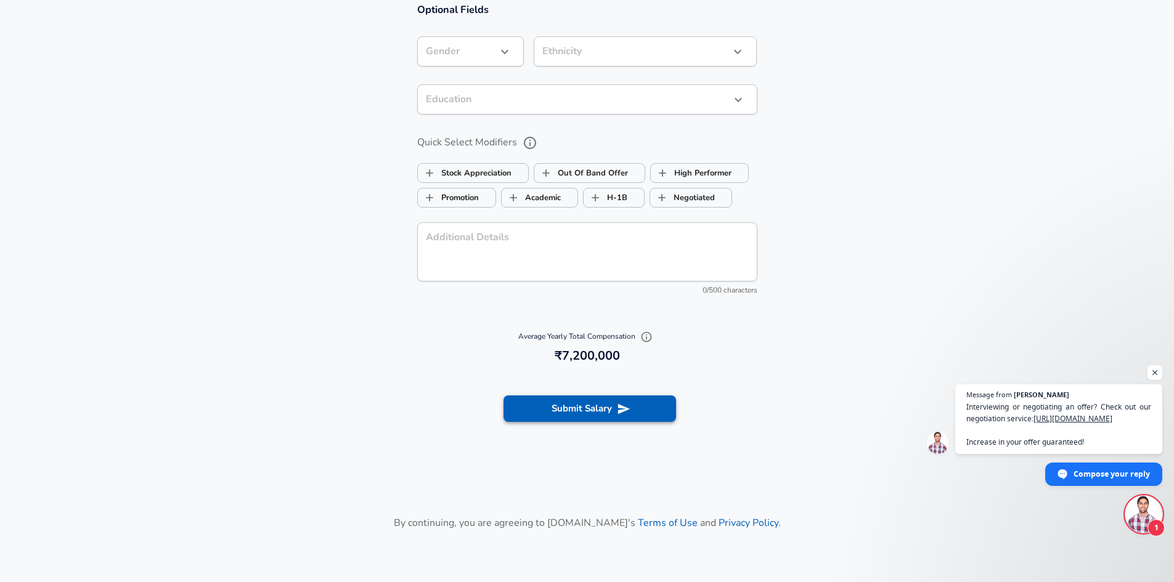
type input "21,00,000"
click at [619, 409] on icon "submit" at bounding box center [624, 409] width 14 height 14
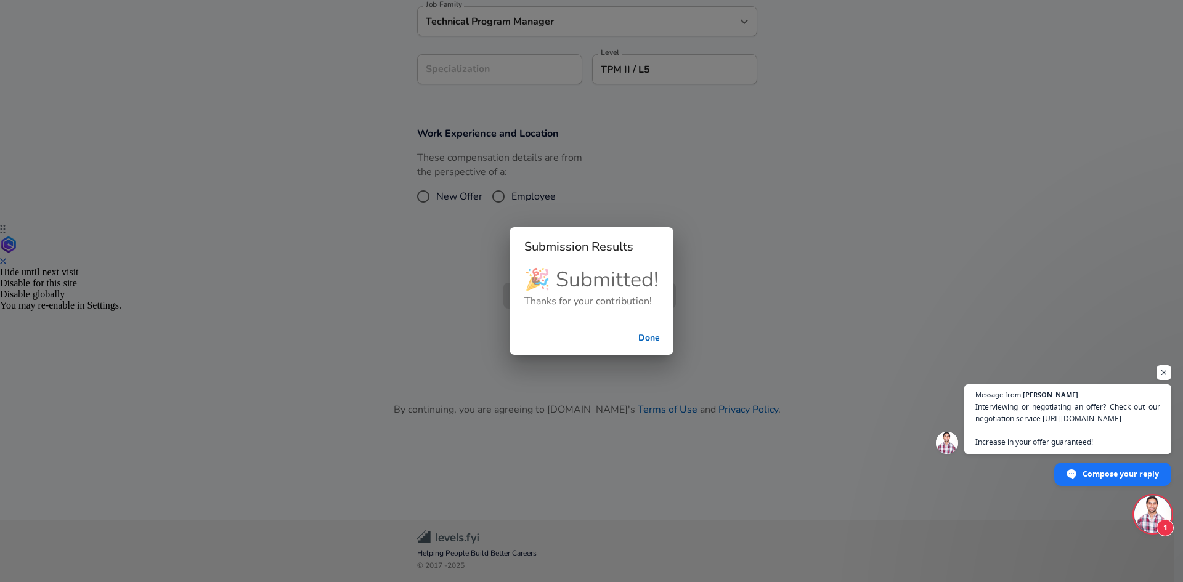
scroll to position [245, 0]
